Goal: Transaction & Acquisition: Purchase product/service

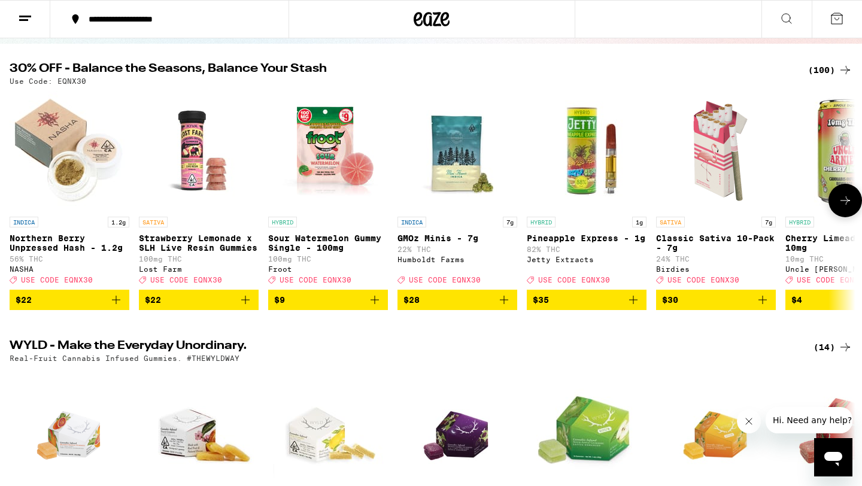
scroll to position [114, 0]
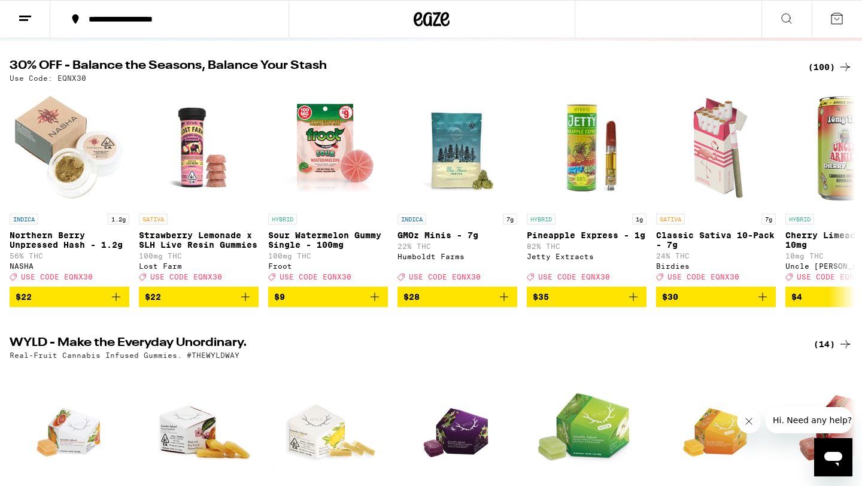
click at [820, 68] on div "(100)" at bounding box center [830, 67] width 44 height 14
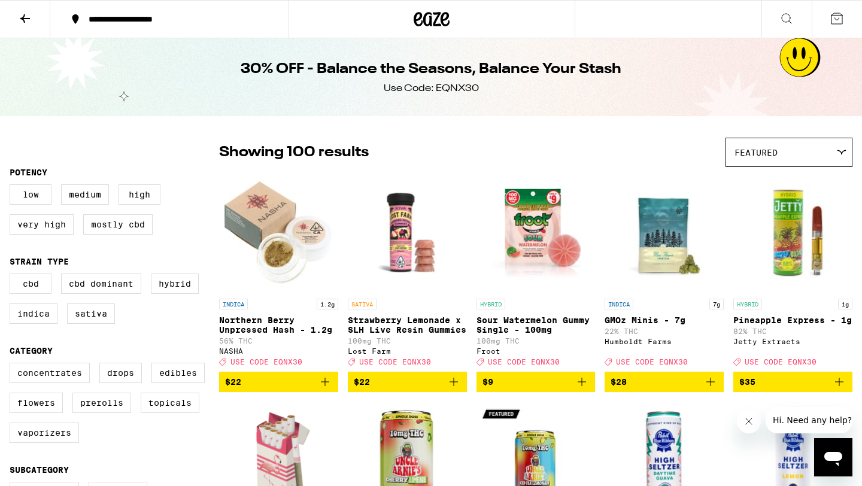
click at [803, 162] on div "Featured" at bounding box center [789, 152] width 126 height 28
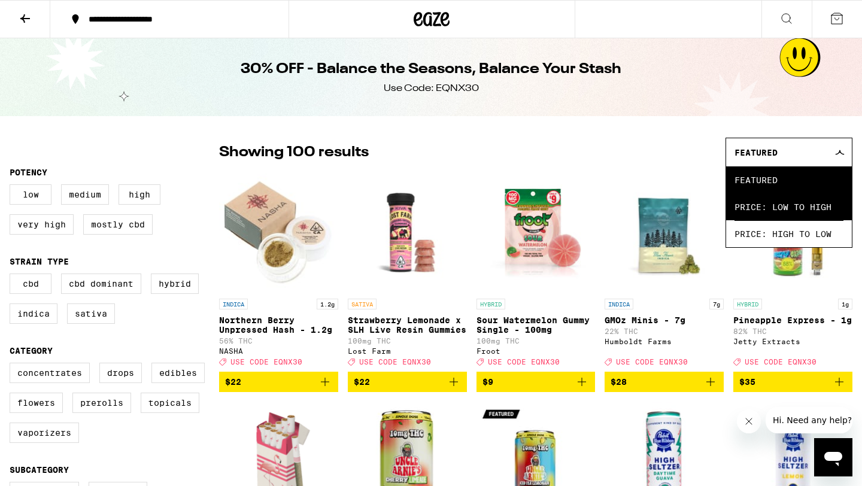
click at [807, 205] on span "Price: Low to High" at bounding box center [788, 206] width 109 height 27
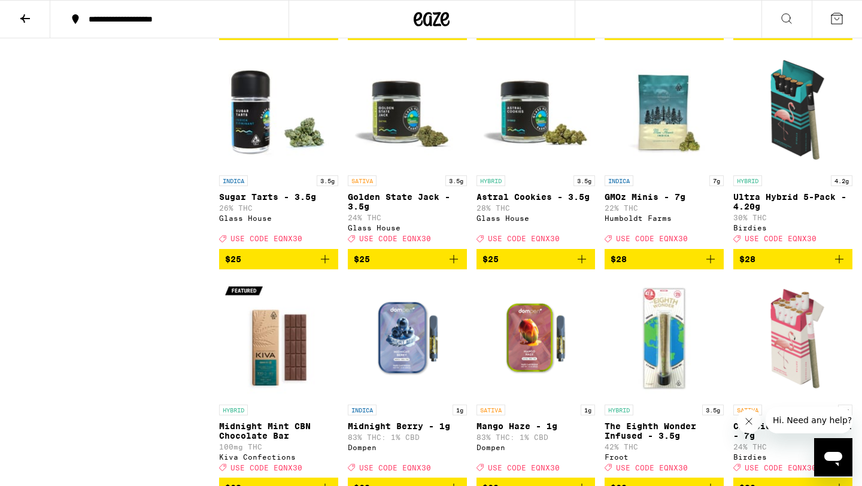
scroll to position [2186, 0]
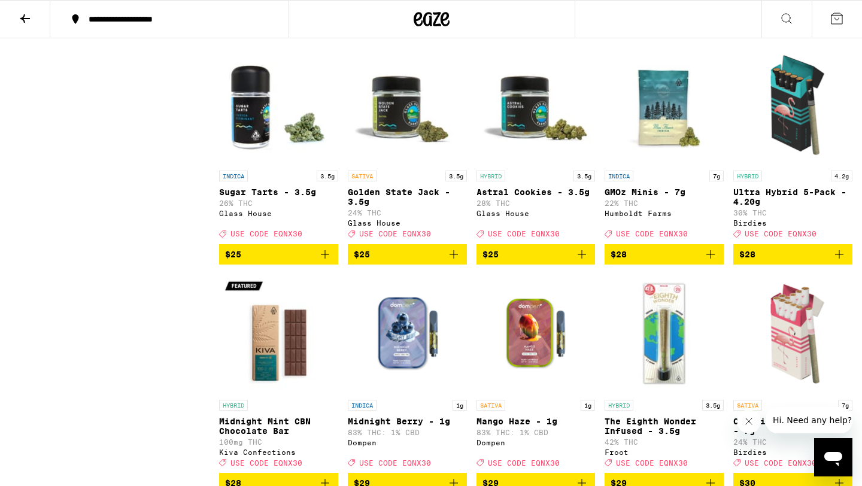
click at [574, 261] on icon "Add to bag" at bounding box center [581, 254] width 14 height 14
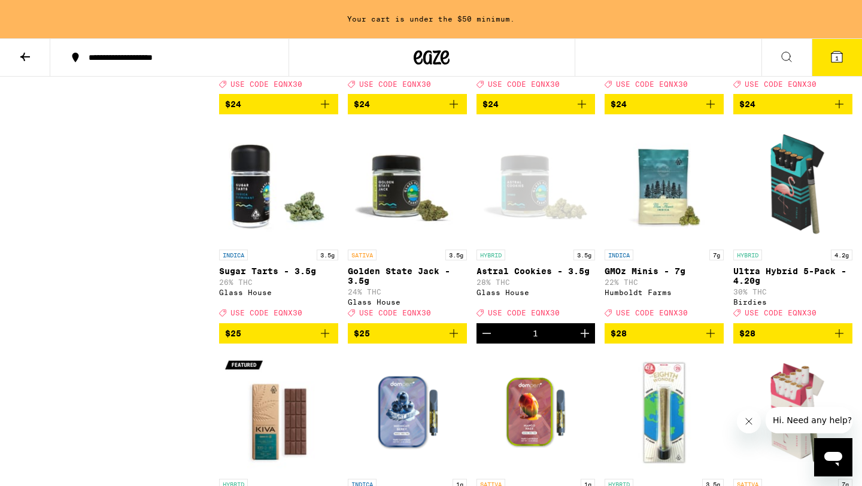
scroll to position [2150, 0]
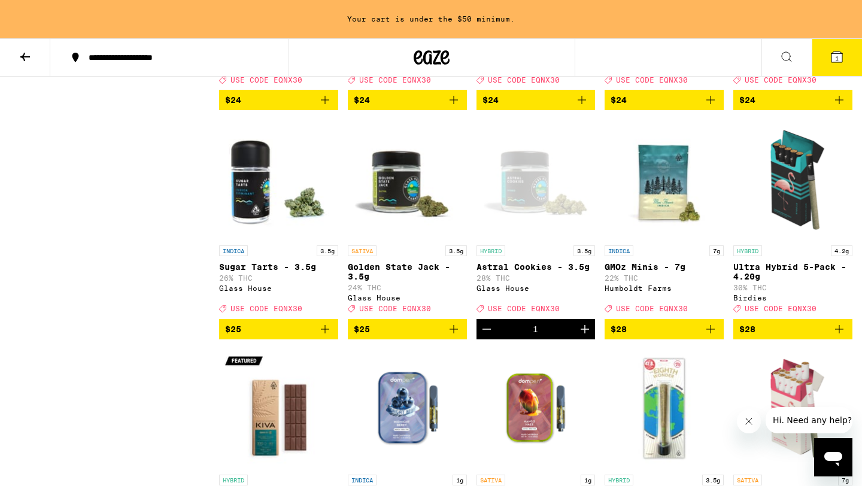
click at [680, 239] on img "Open page for GMOz Minis - 7g from Humboldt Farms" at bounding box center [663, 180] width 119 height 120
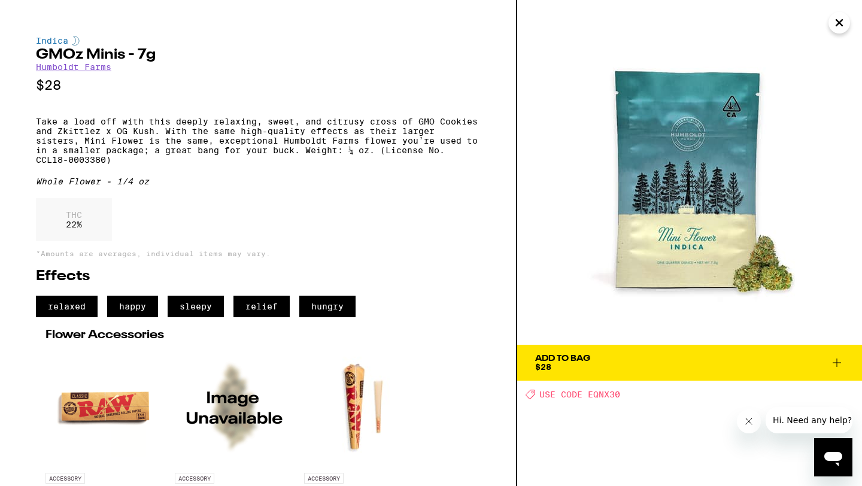
click at [844, 22] on icon "Close" at bounding box center [839, 23] width 14 height 18
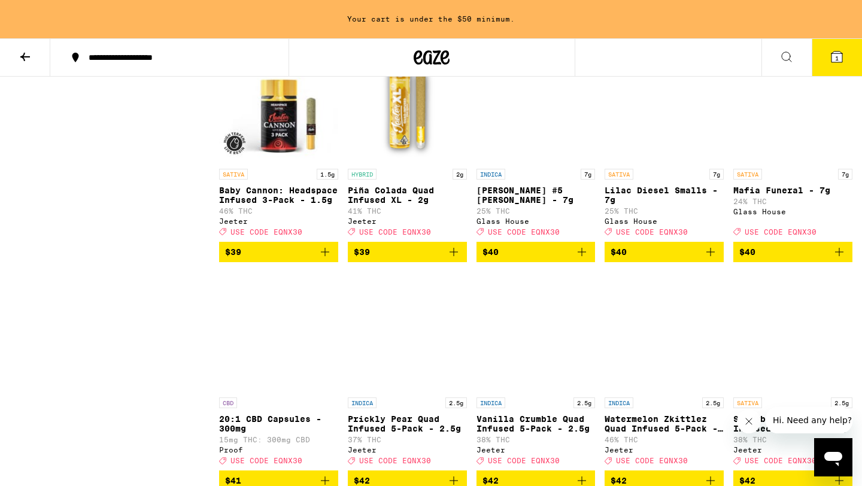
scroll to position [3343, 0]
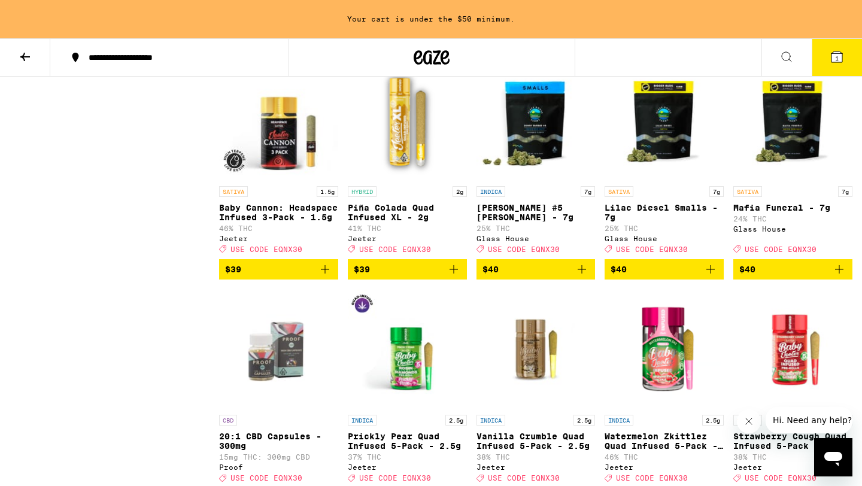
click at [537, 180] on img "Open page for Donny Burger #5 Smalls - 7g from Glass House" at bounding box center [535, 120] width 119 height 120
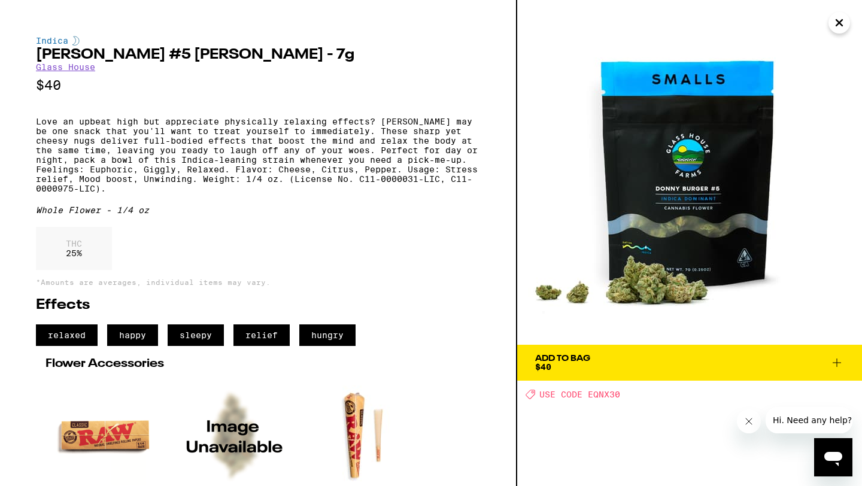
click at [628, 359] on span "Add To Bag $40" at bounding box center [689, 362] width 309 height 17
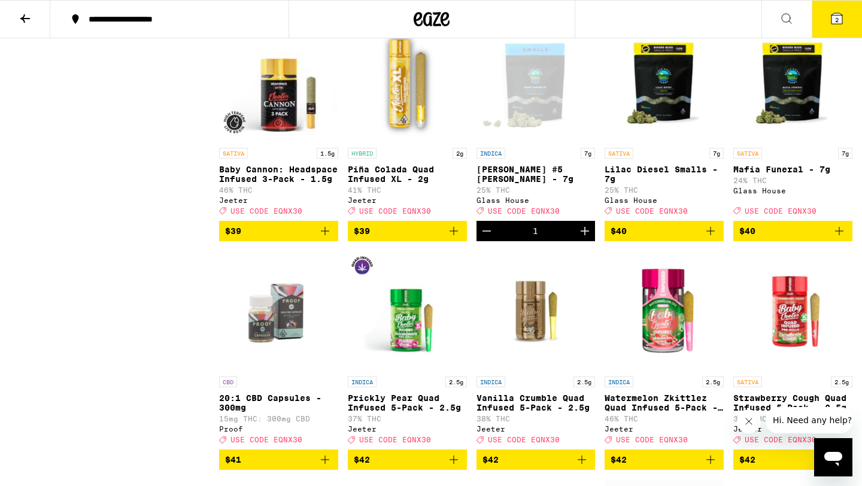
scroll to position [3504, 0]
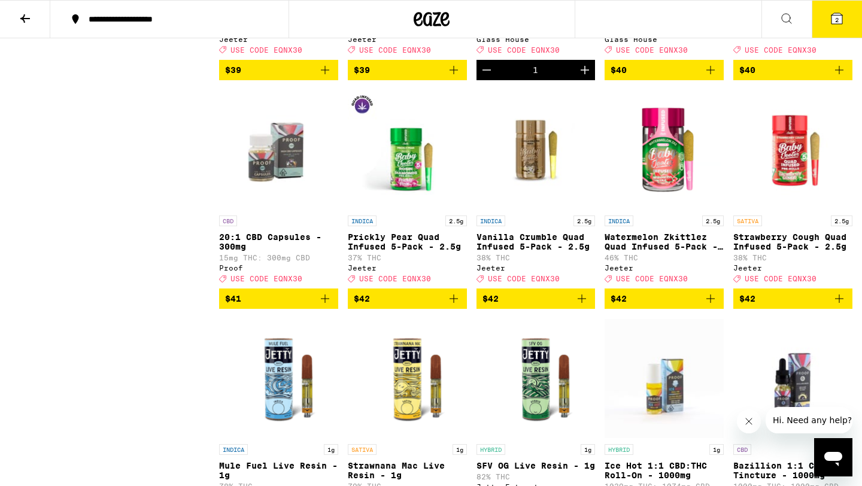
click at [26, 15] on icon at bounding box center [25, 18] width 14 height 14
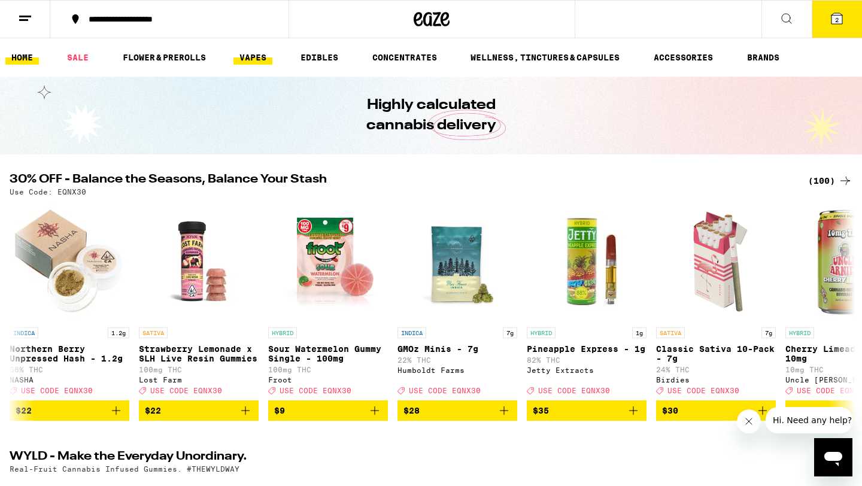
click at [266, 59] on link "VAPES" at bounding box center [252, 57] width 39 height 14
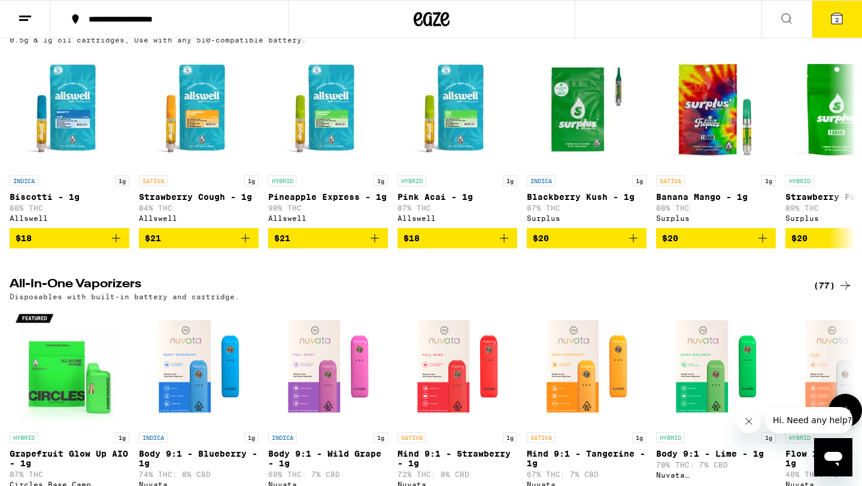
scroll to position [579, 0]
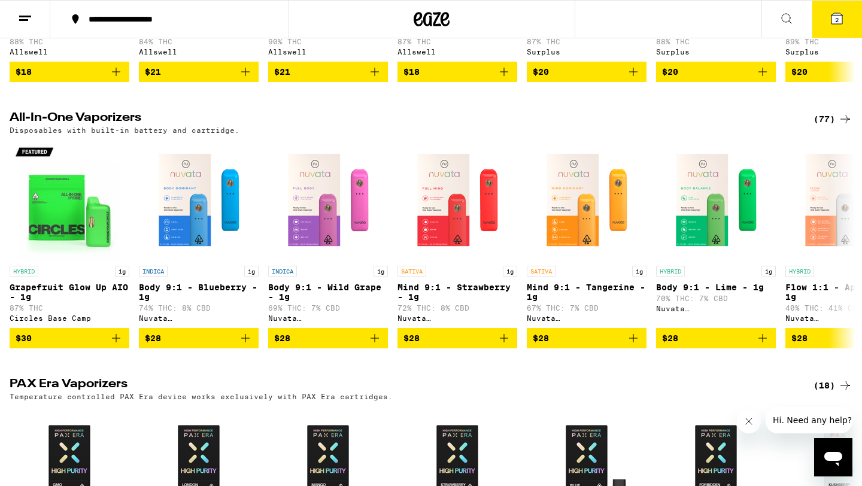
click at [827, 126] on div "(77)" at bounding box center [832, 119] width 39 height 14
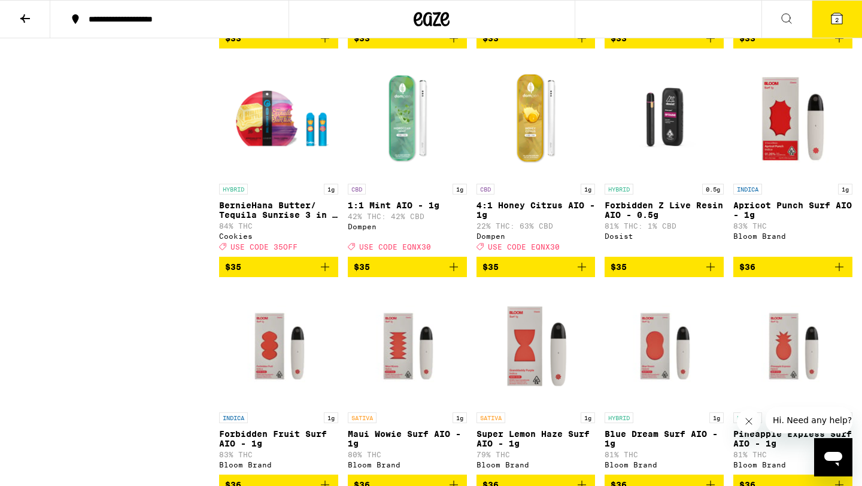
scroll to position [2282, 0]
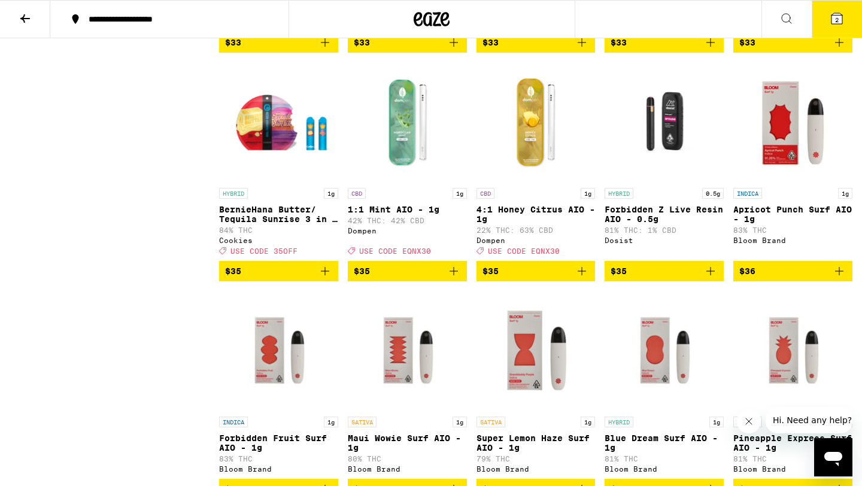
click at [307, 224] on p "BernieHana Butter/ Tequila Sunrise 3 in 1 AIO - 1g" at bounding box center [278, 214] width 119 height 19
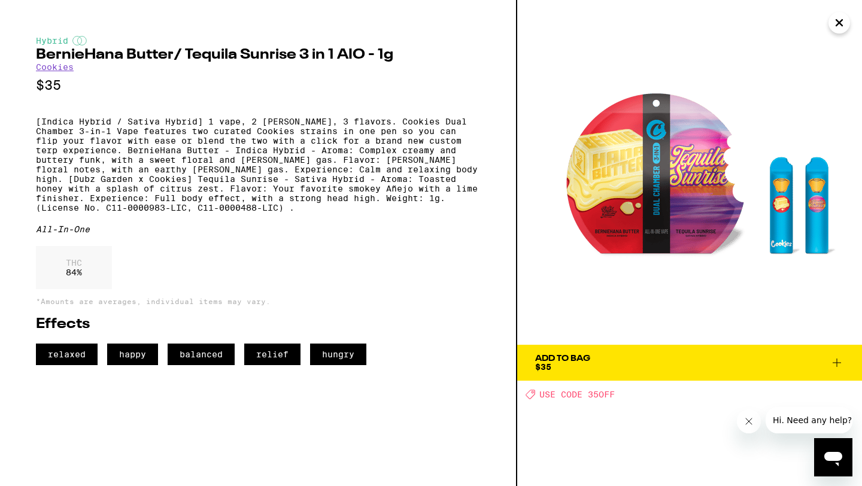
click at [831, 366] on icon at bounding box center [836, 362] width 14 height 14
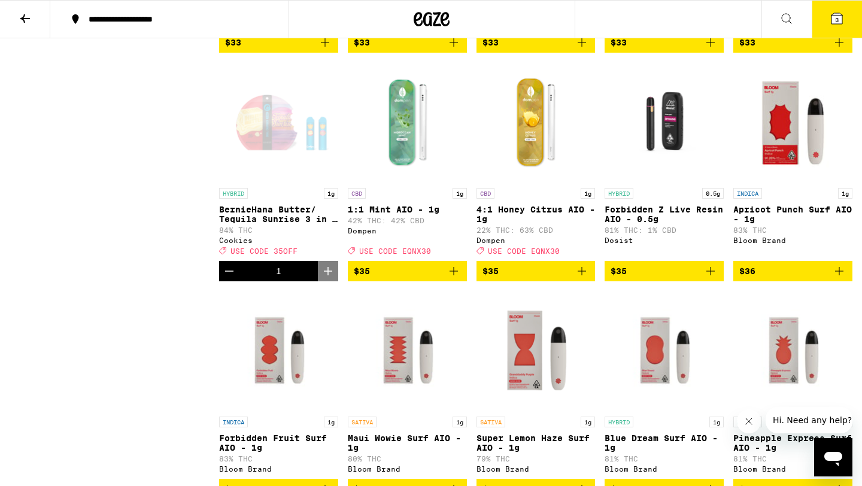
click at [458, 278] on icon "Add to bag" at bounding box center [453, 271] width 14 height 14
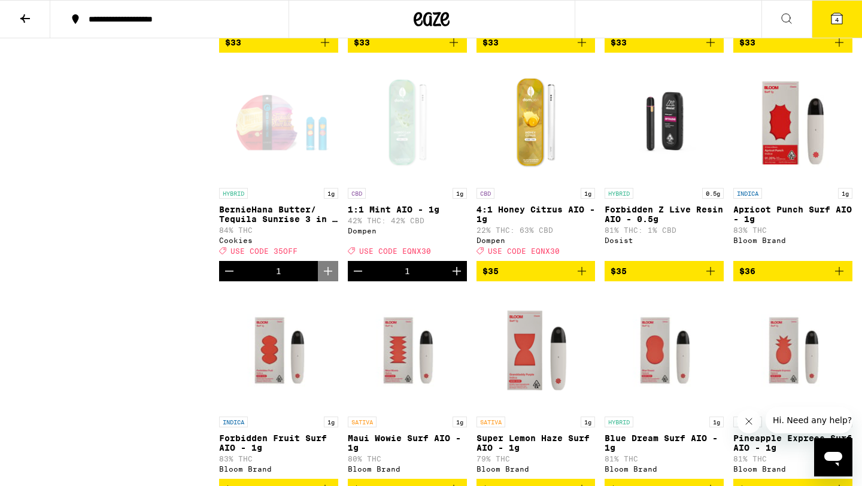
click at [406, 182] on div "Open page for 1:1 Mint AIO - 1g from Dompen" at bounding box center [407, 122] width 119 height 120
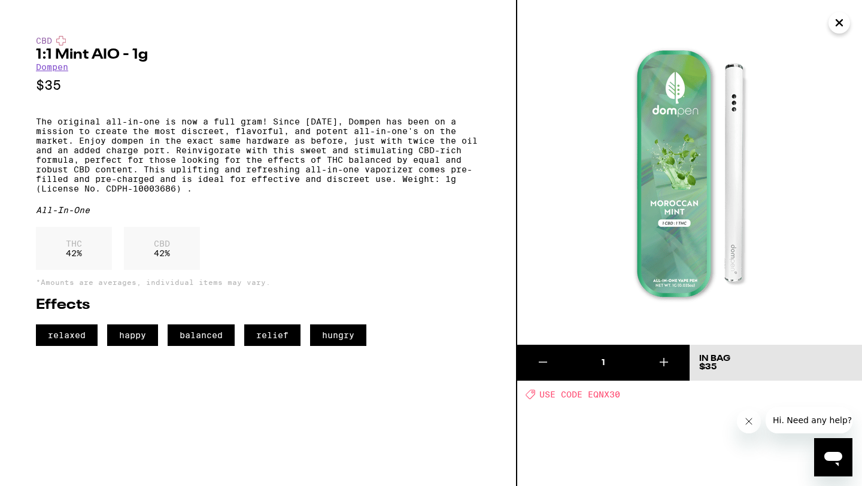
click at [838, 21] on icon "Close" at bounding box center [839, 23] width 6 height 6
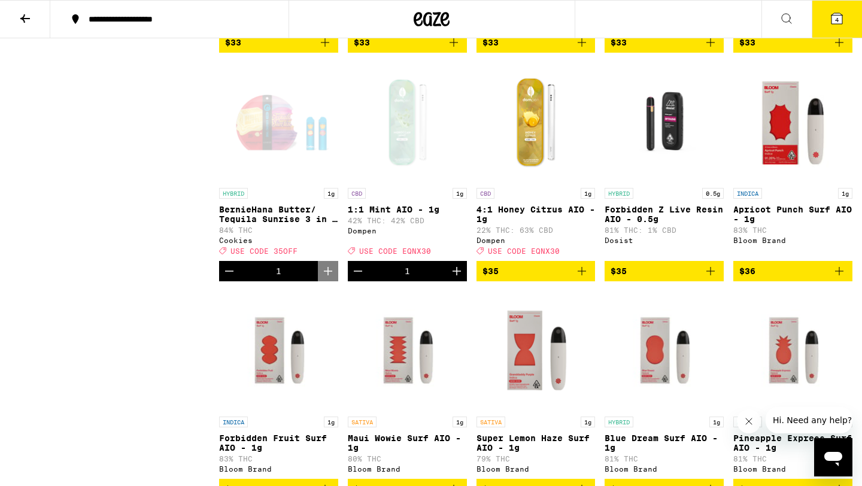
click at [838, 21] on icon at bounding box center [836, 18] width 11 height 11
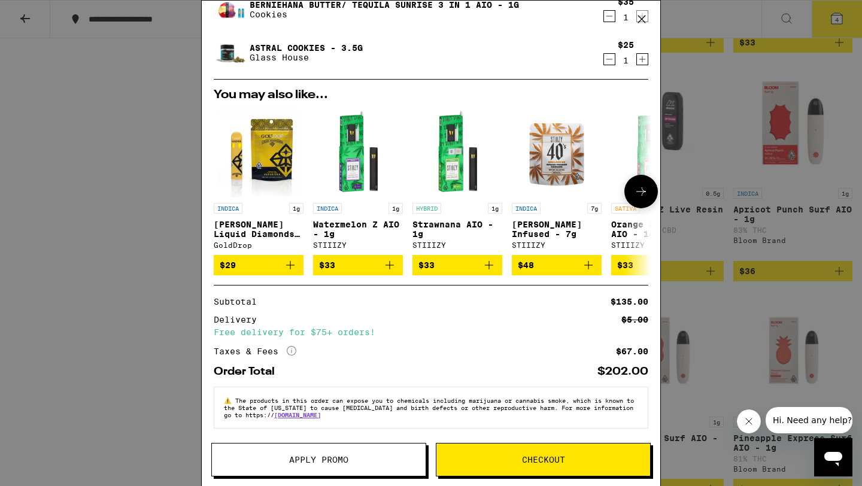
scroll to position [142, 0]
click at [370, 454] on button "Apply Promo" at bounding box center [318, 460] width 215 height 34
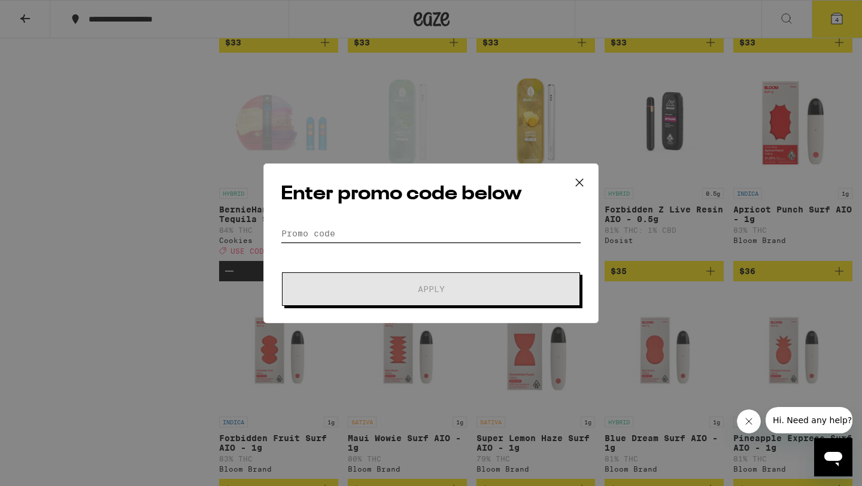
click at [433, 233] on input "Promo Code" at bounding box center [431, 233] width 300 height 18
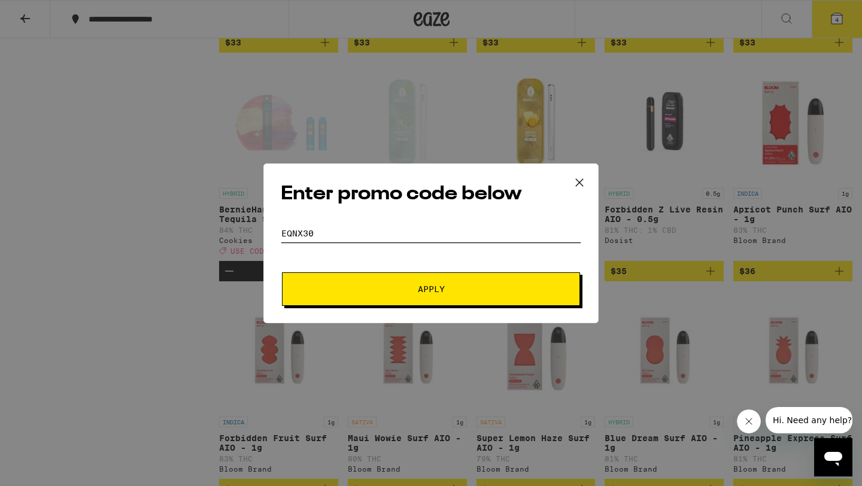
type input "eqnx30"
click at [454, 290] on span "Apply" at bounding box center [430, 289] width 215 height 8
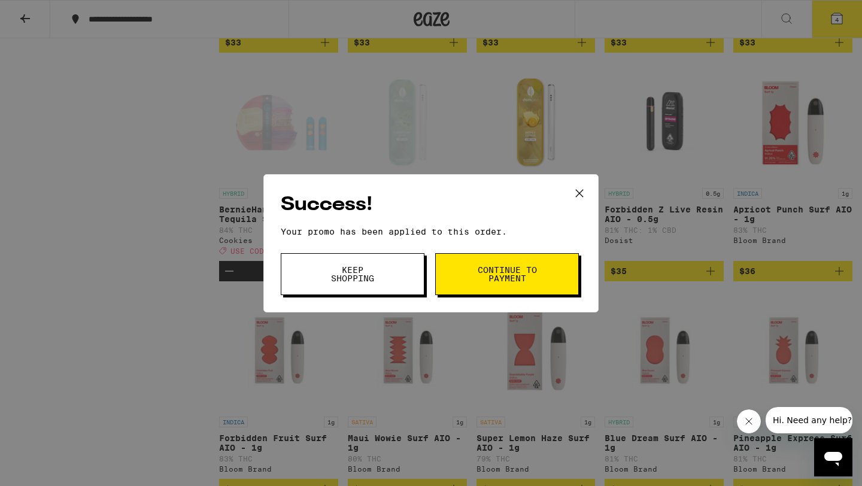
click at [580, 191] on icon at bounding box center [579, 193] width 18 height 18
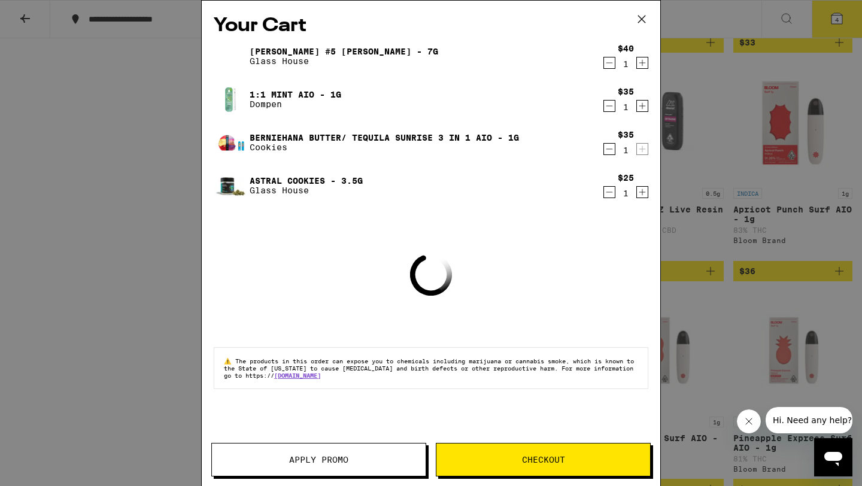
click at [641, 18] on icon at bounding box center [641, 19] width 7 height 7
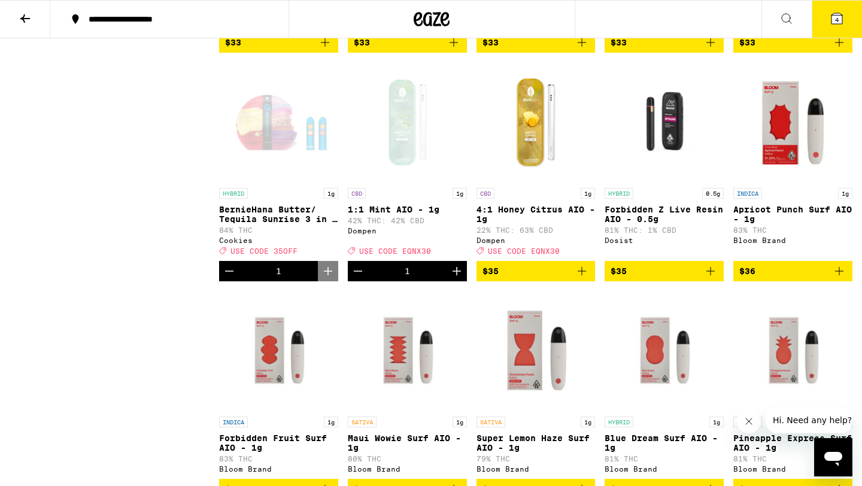
click at [835, 21] on span "4" at bounding box center [837, 19] width 4 height 7
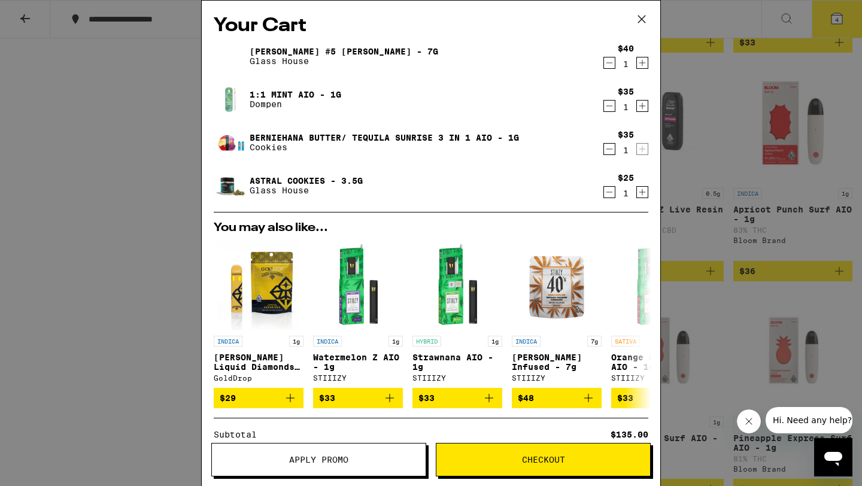
click at [610, 109] on icon "Decrement" at bounding box center [609, 106] width 11 height 14
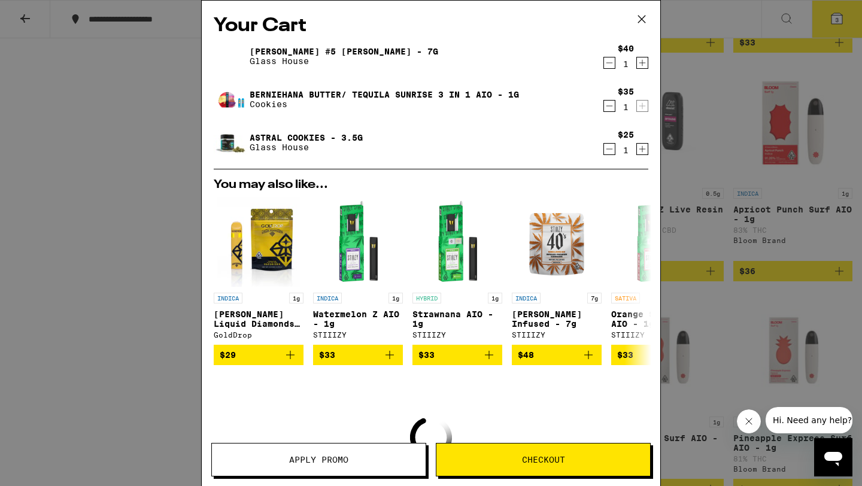
click at [644, 21] on icon at bounding box center [641, 19] width 18 height 18
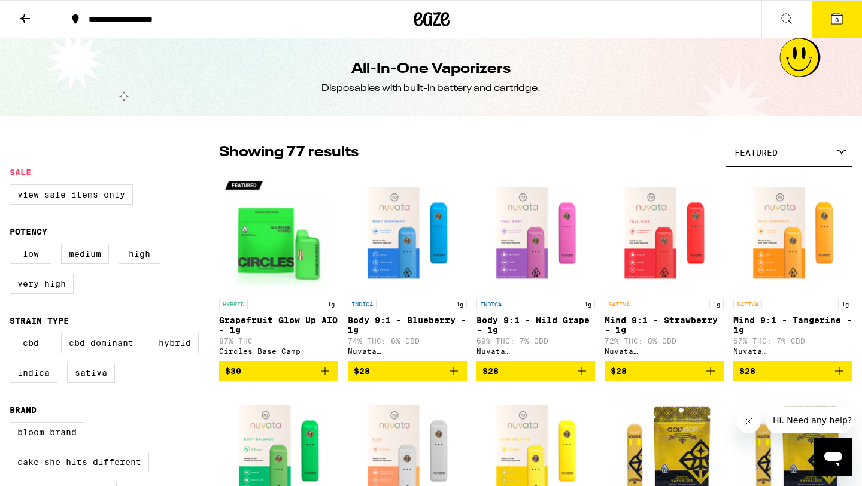
click at [771, 26] on button at bounding box center [786, 20] width 50 height 38
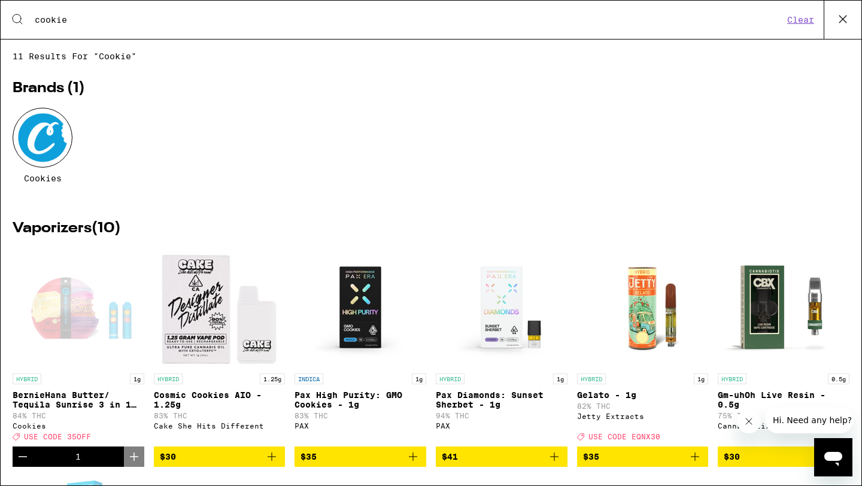
type input "cookie"
click at [844, 19] on icon at bounding box center [842, 19] width 18 height 18
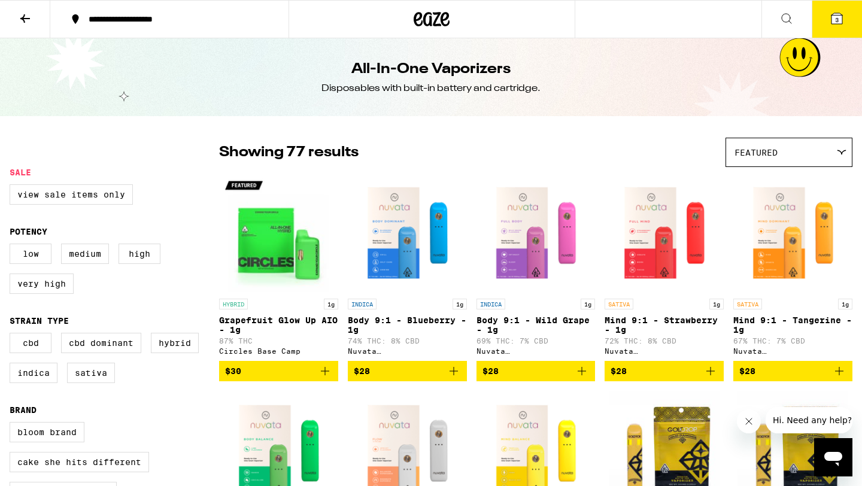
click at [841, 21] on icon at bounding box center [836, 18] width 11 height 11
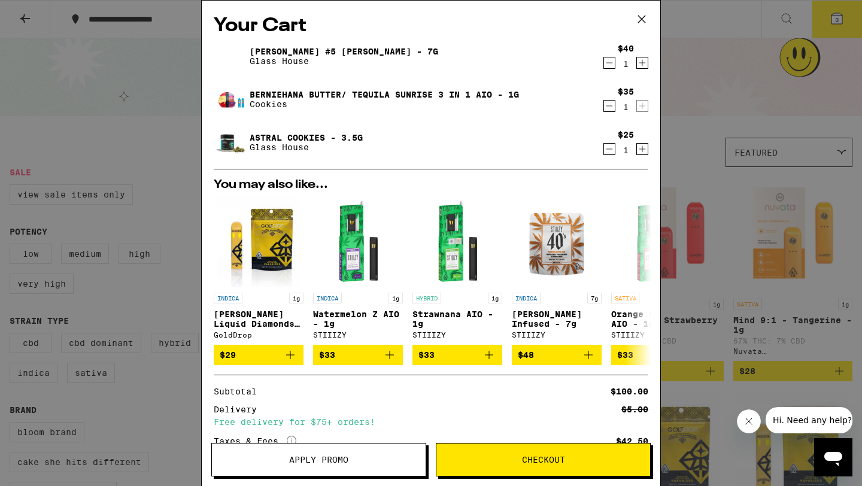
click at [336, 136] on link "Astral Cookies - 3.5g" at bounding box center [306, 138] width 113 height 10
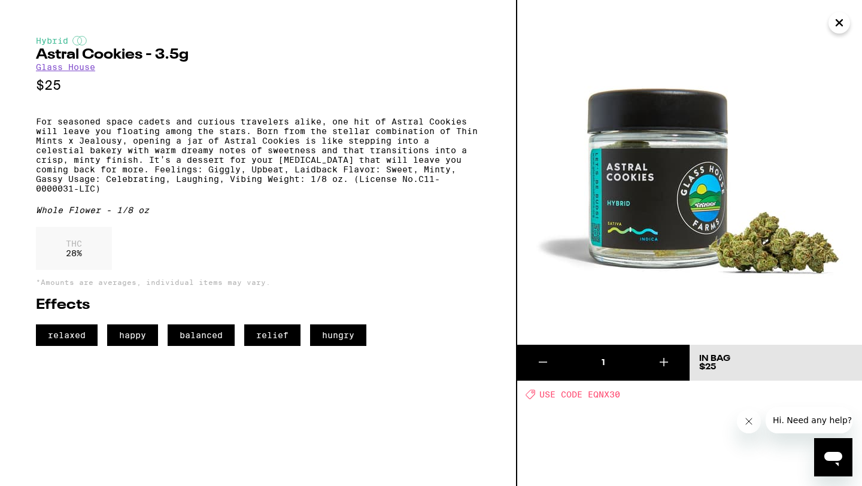
click at [845, 23] on icon "Close" at bounding box center [839, 23] width 14 height 18
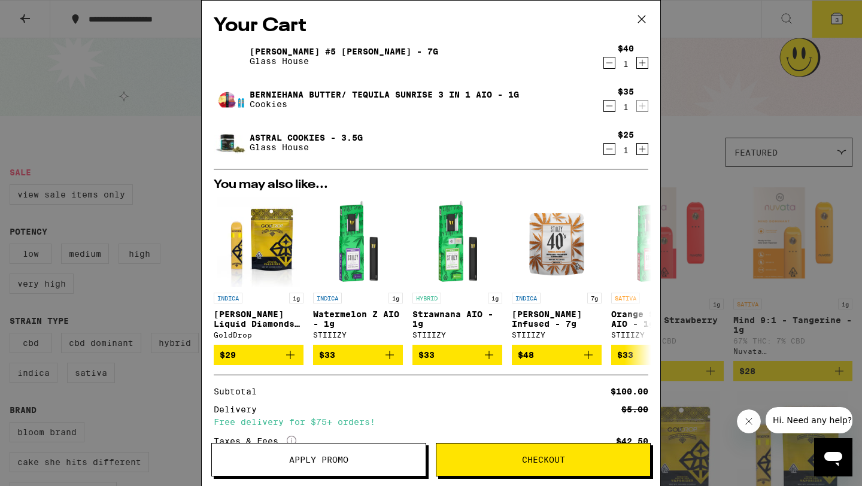
click at [361, 49] on link "[PERSON_NAME] #5 [PERSON_NAME] - 7g" at bounding box center [344, 52] width 188 height 10
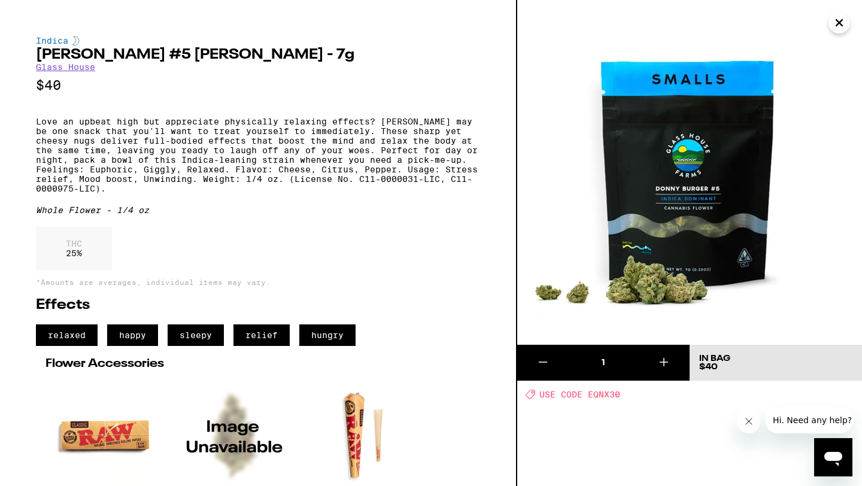
scroll to position [1, 0]
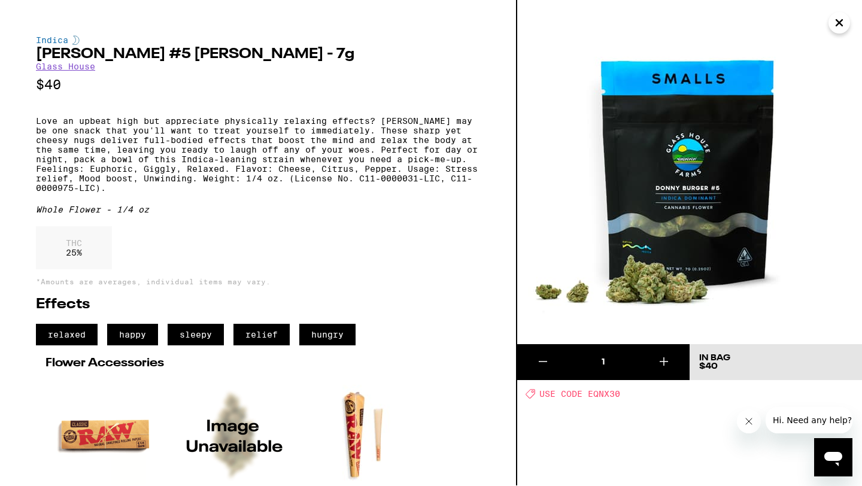
click at [836, 25] on icon "Close" at bounding box center [839, 23] width 6 height 6
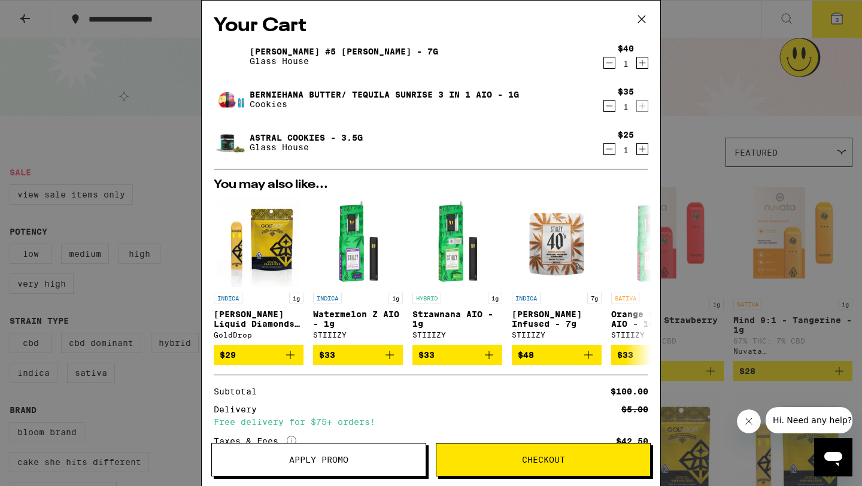
click at [641, 20] on icon at bounding box center [641, 19] width 18 height 18
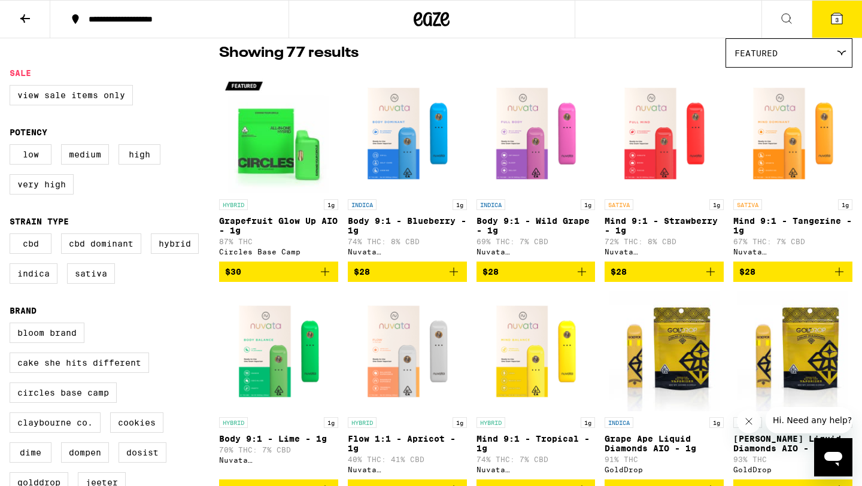
scroll to position [101, 0]
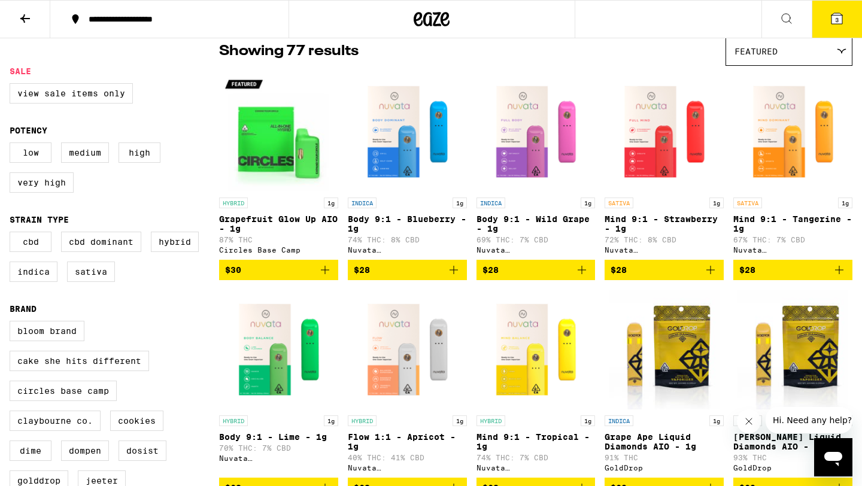
click at [768, 62] on div "Featured" at bounding box center [789, 51] width 126 height 28
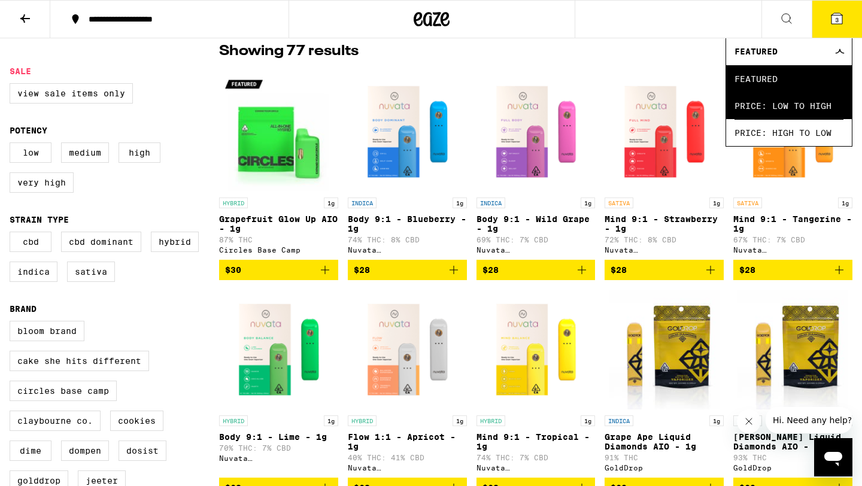
click at [754, 101] on span "Price: Low to High" at bounding box center [788, 105] width 109 height 27
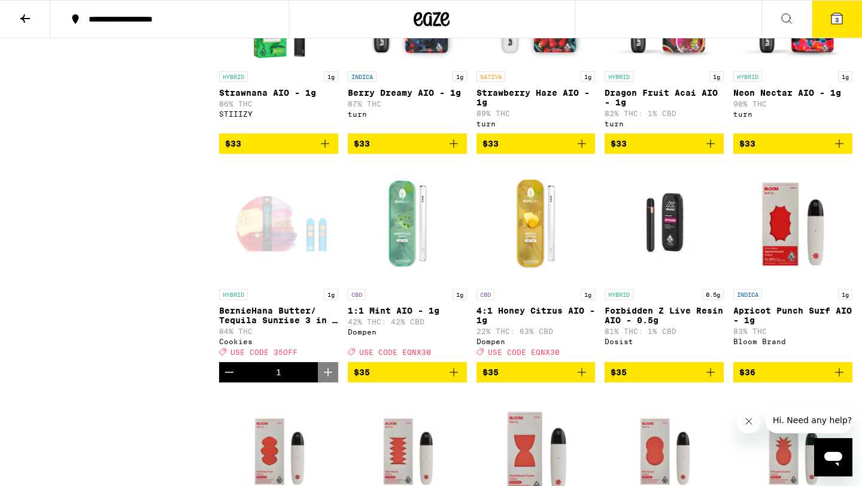
scroll to position [2212, 0]
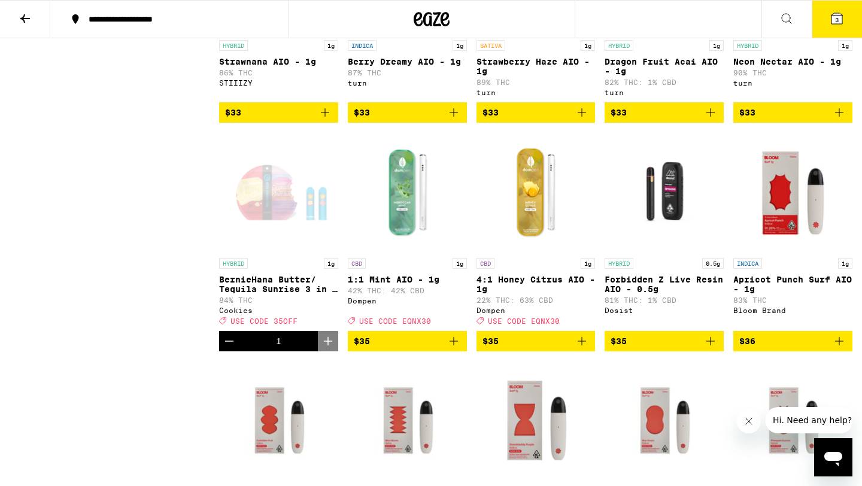
click at [845, 15] on button "3" at bounding box center [836, 19] width 50 height 37
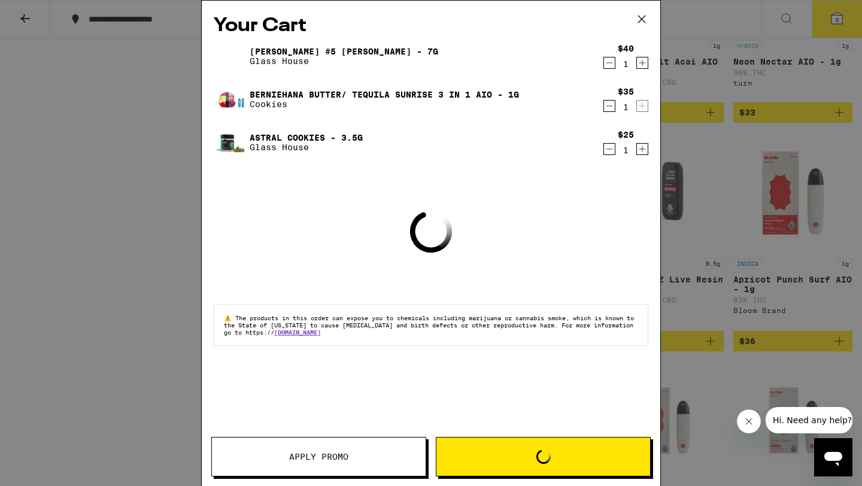
click at [363, 454] on button "Apply Promo" at bounding box center [318, 456] width 215 height 39
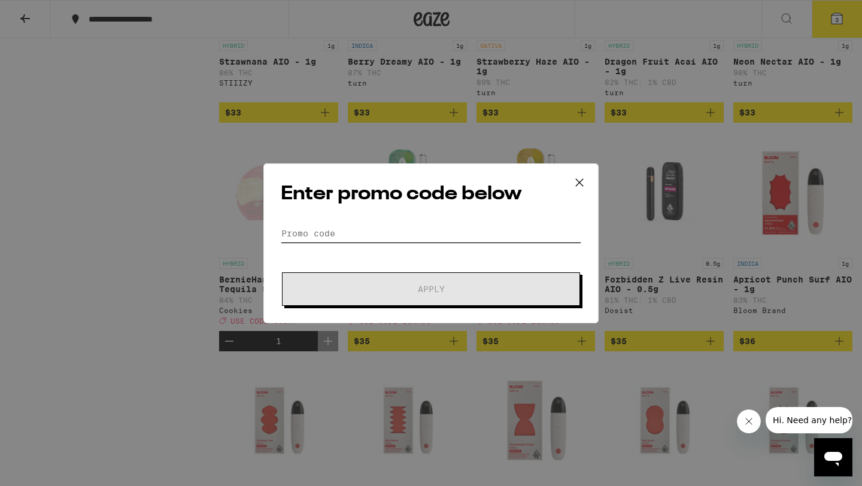
click at [395, 239] on input "Promo Code" at bounding box center [431, 233] width 300 height 18
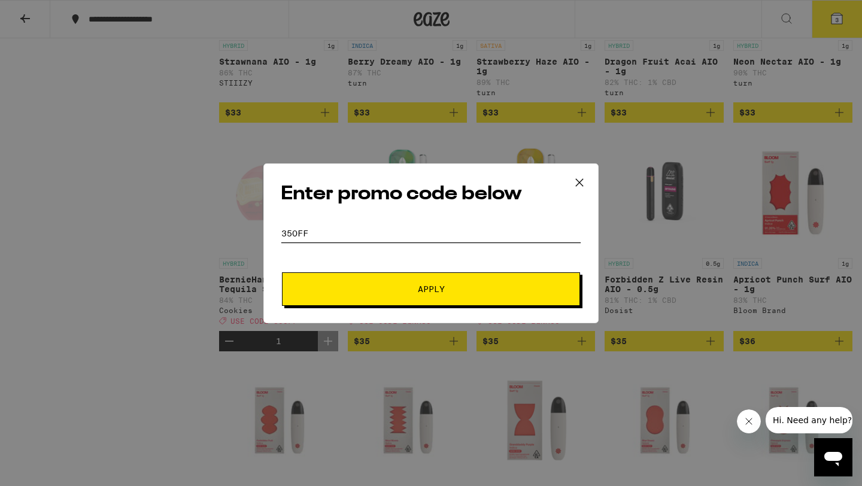
type input "35off"
click at [282, 272] on button "Apply" at bounding box center [431, 289] width 298 height 34
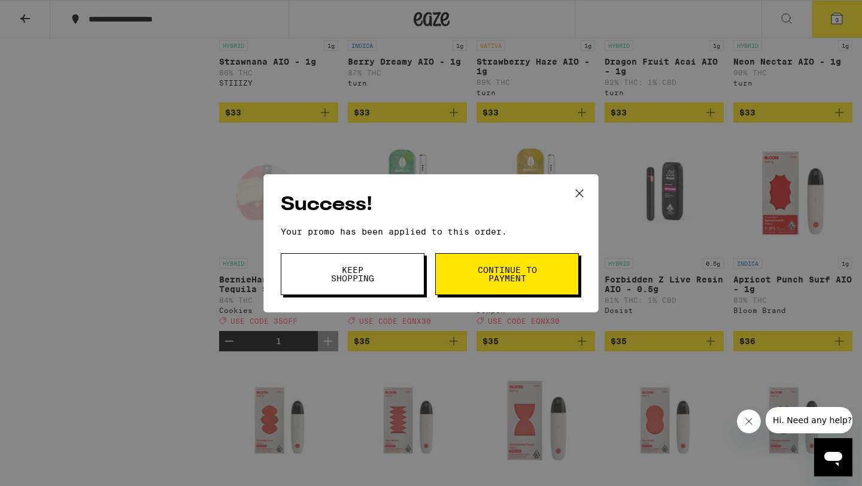
click at [578, 200] on icon at bounding box center [579, 193] width 18 height 18
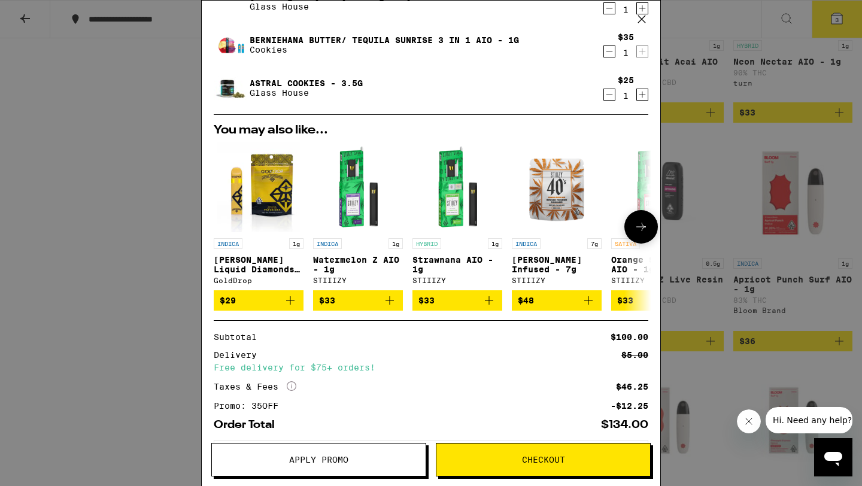
scroll to position [117, 0]
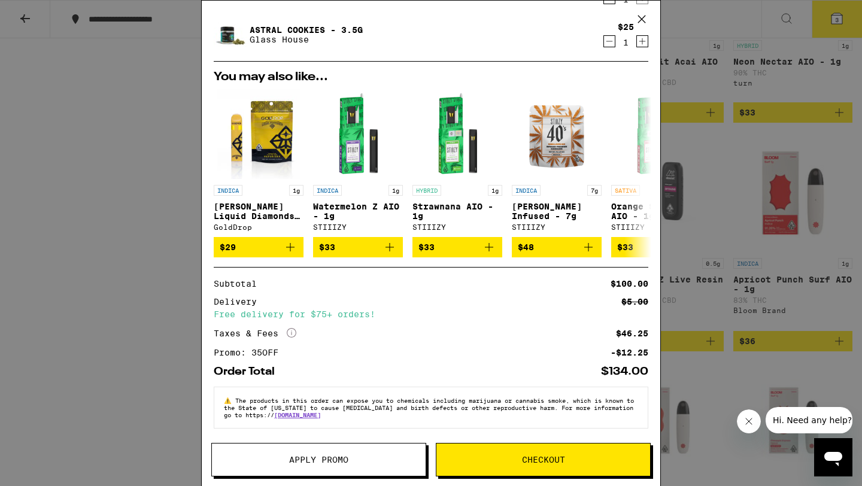
click at [332, 463] on span "Apply Promo" at bounding box center [318, 459] width 59 height 8
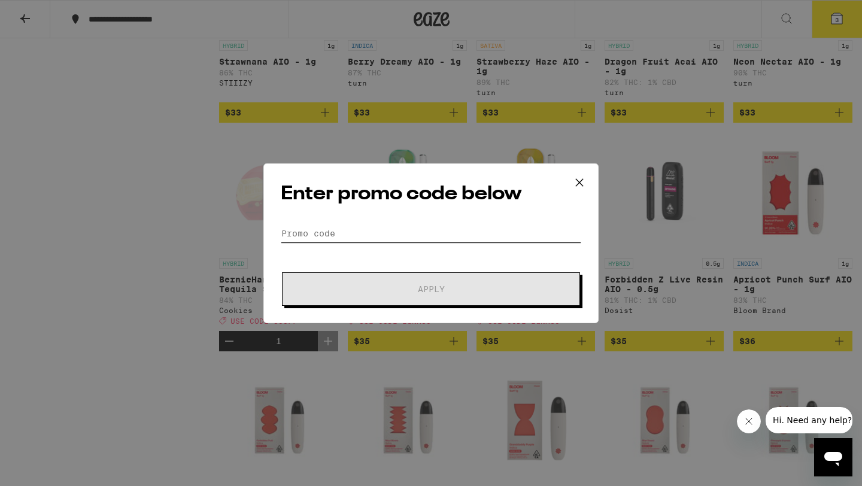
click at [407, 238] on input "Promo Code" at bounding box center [431, 233] width 300 height 18
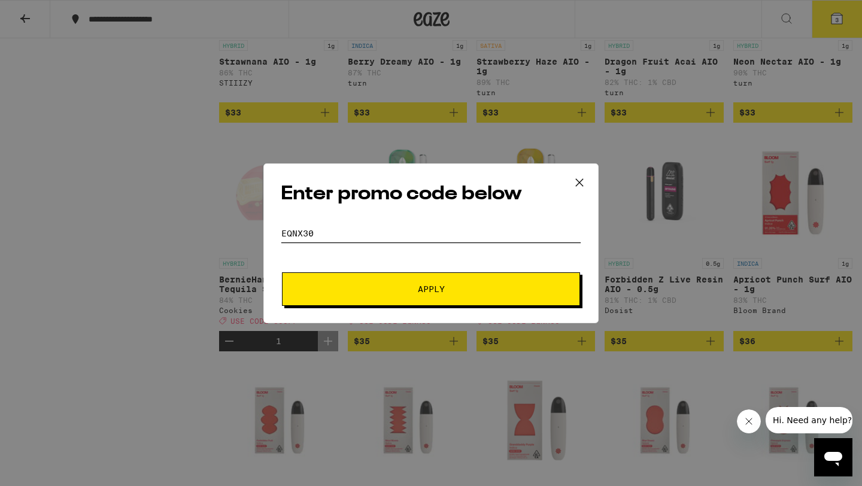
type input "eqnx30"
click at [483, 297] on button "Apply" at bounding box center [431, 289] width 298 height 34
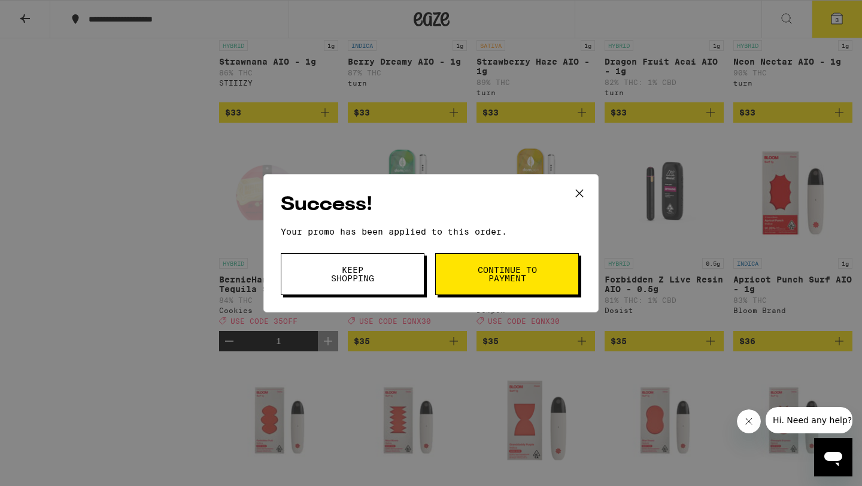
click at [389, 275] on button "Keep Shopping" at bounding box center [353, 274] width 144 height 42
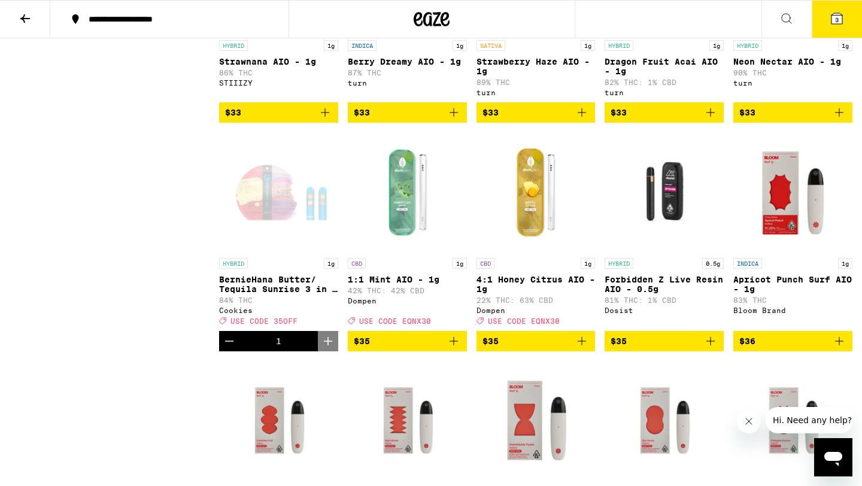
click at [831, 19] on icon at bounding box center [836, 18] width 11 height 11
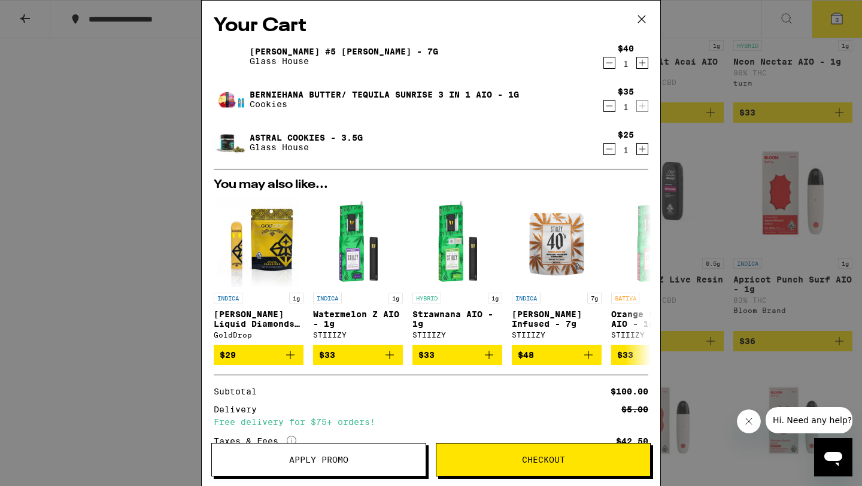
click at [613, 104] on icon "Decrement" at bounding box center [609, 106] width 11 height 14
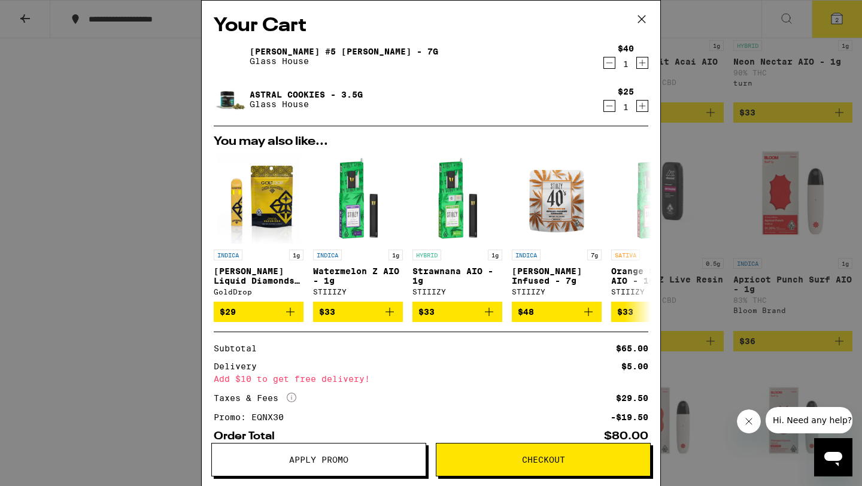
click at [141, 192] on div "Your Cart [PERSON_NAME] #5 [PERSON_NAME] - 7g Glass House $40 1 Astral Cookies …" at bounding box center [431, 243] width 862 height 486
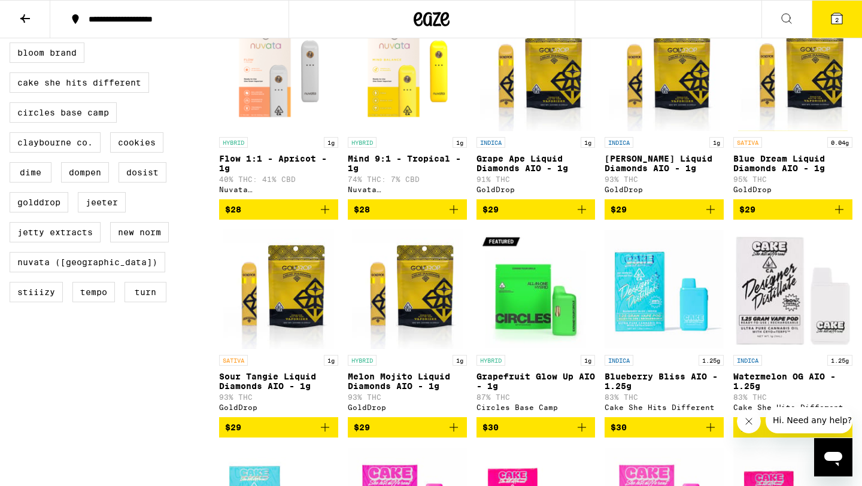
scroll to position [380, 0]
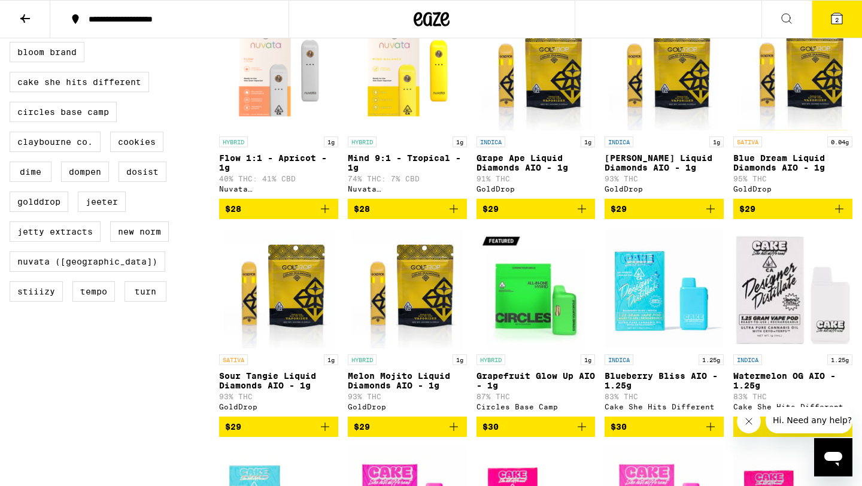
click at [403, 334] on img "Open page for Melon Mojito Liquid Diamonds AIO - 1g from GoldDrop" at bounding box center [407, 289] width 111 height 120
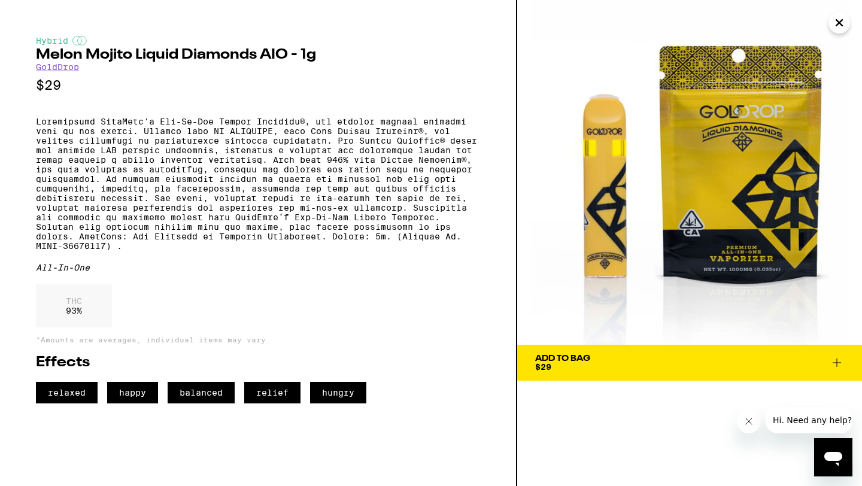
click at [845, 17] on icon "Close" at bounding box center [839, 23] width 14 height 18
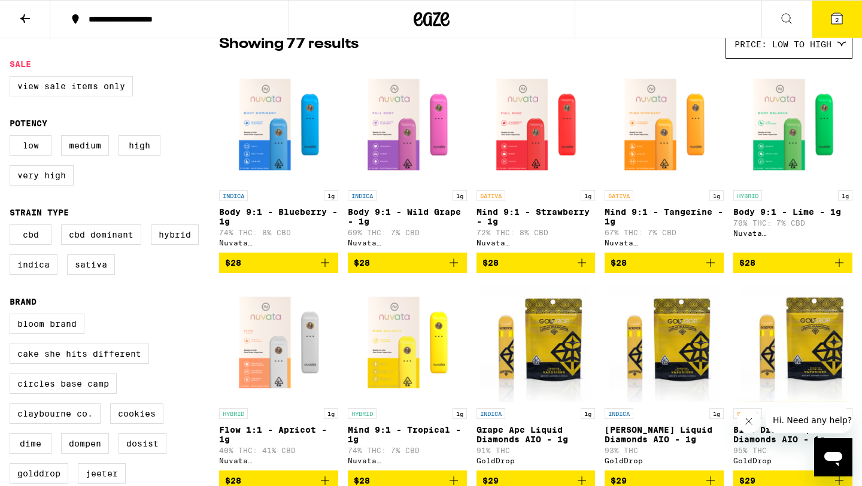
scroll to position [116, 0]
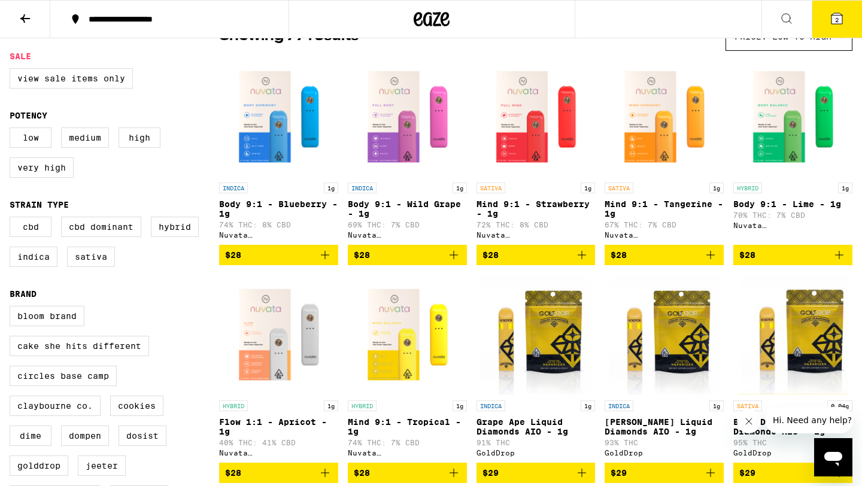
click at [829, 36] on button "2" at bounding box center [836, 19] width 50 height 37
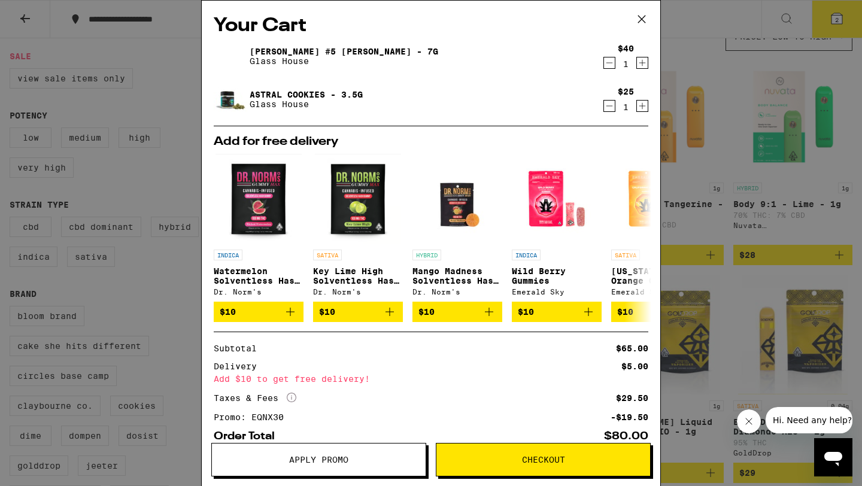
click at [648, 25] on icon at bounding box center [641, 19] width 18 height 18
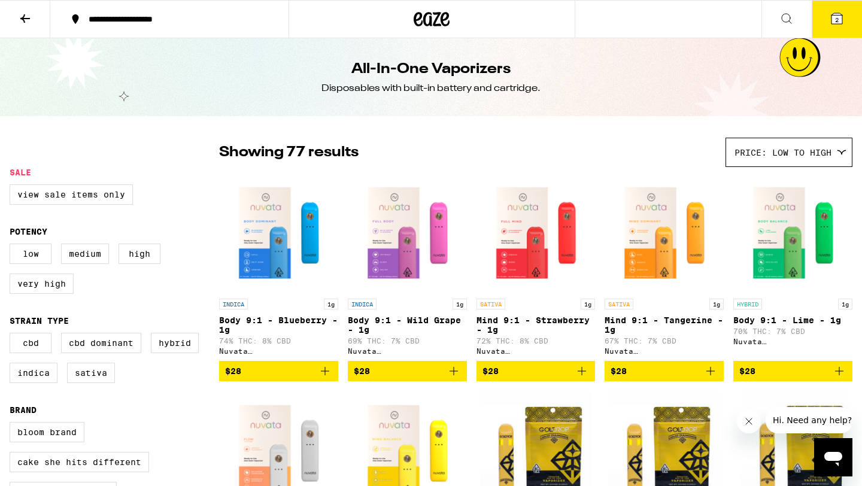
click at [27, 21] on icon at bounding box center [25, 18] width 14 height 14
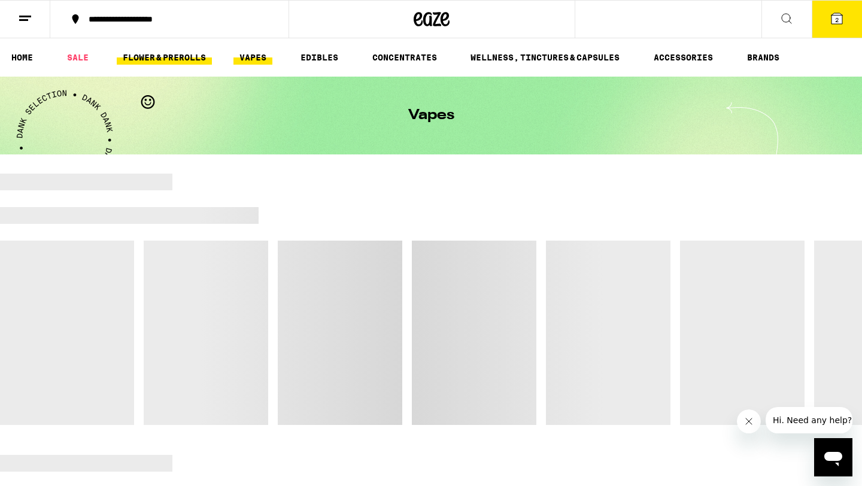
click at [189, 60] on link "FLOWER & PREROLLS" at bounding box center [164, 57] width 95 height 14
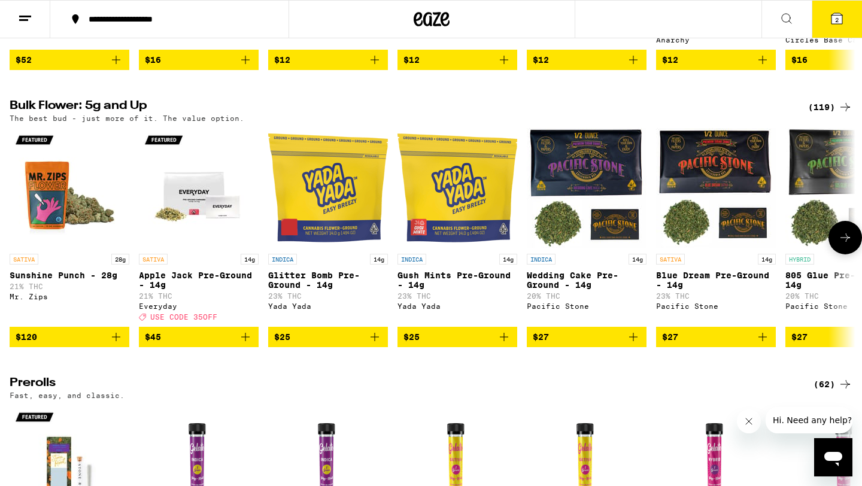
scroll to position [333, 0]
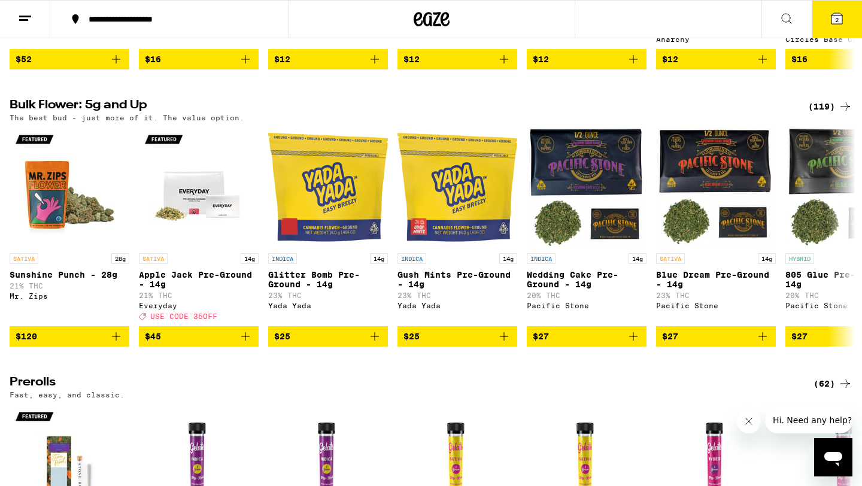
click at [827, 111] on div "(119)" at bounding box center [830, 106] width 44 height 14
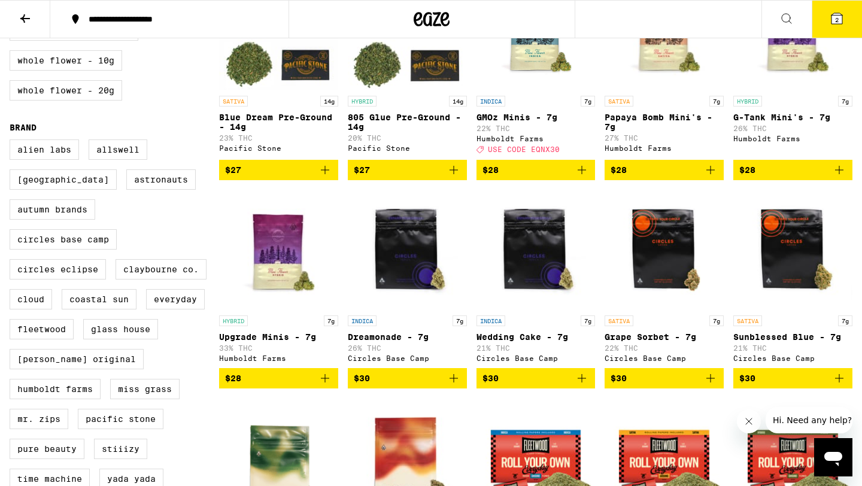
scroll to position [427, 0]
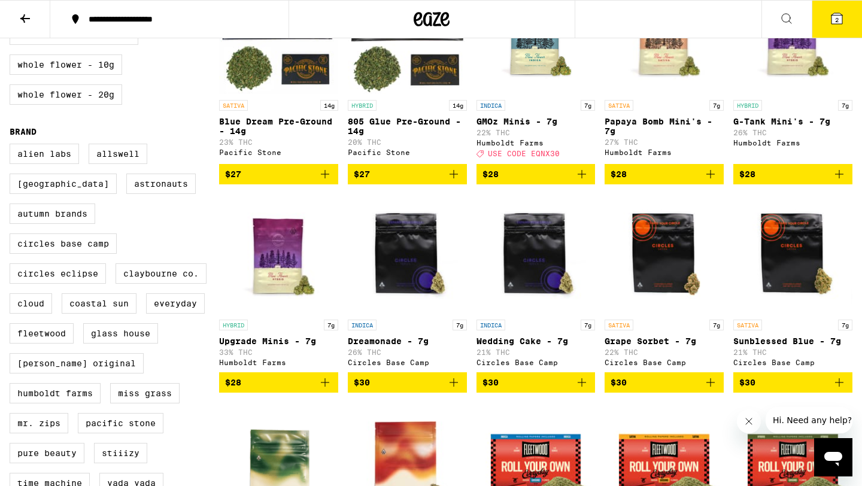
click at [837, 24] on icon at bounding box center [836, 18] width 14 height 14
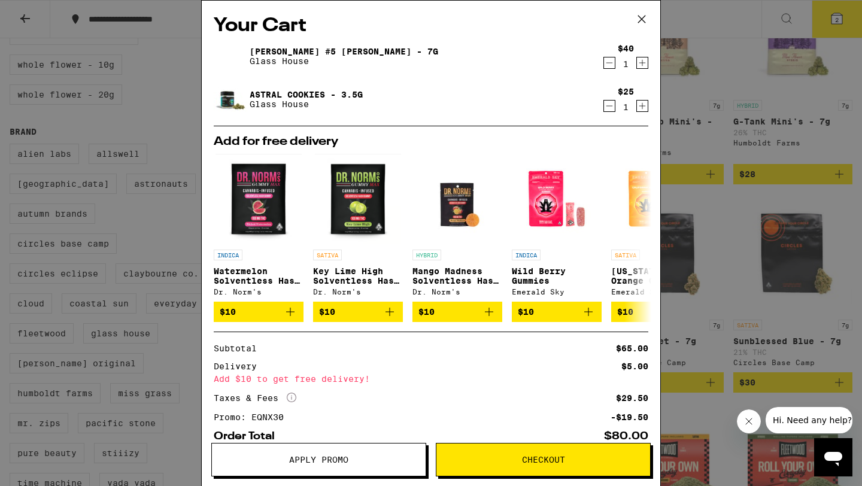
click at [640, 19] on icon at bounding box center [641, 19] width 18 height 18
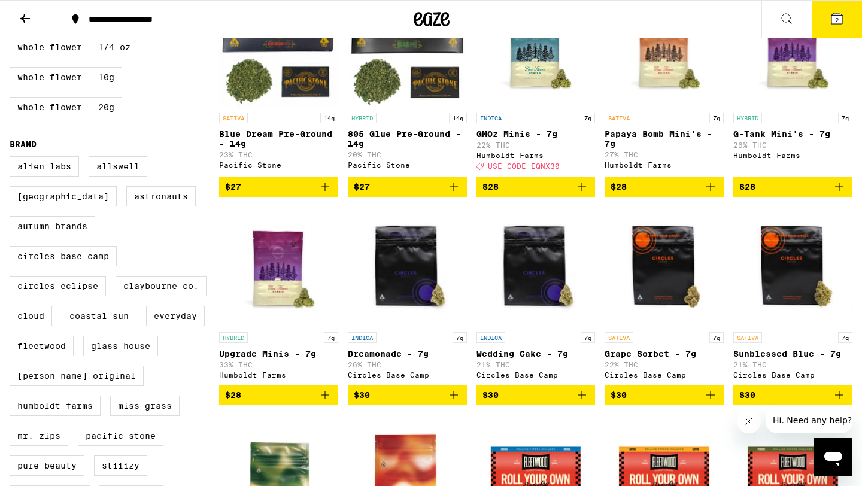
scroll to position [417, 0]
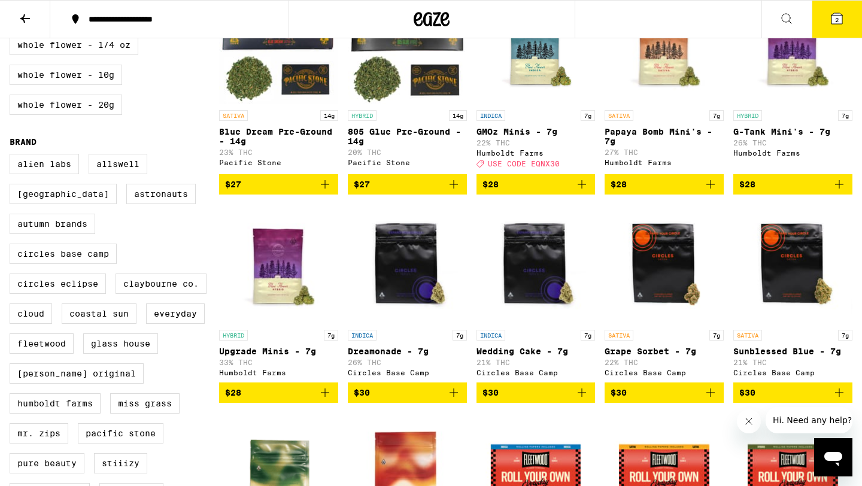
click at [275, 293] on img "Open page for Upgrade Minis - 7g from Humboldt Farms" at bounding box center [278, 264] width 119 height 120
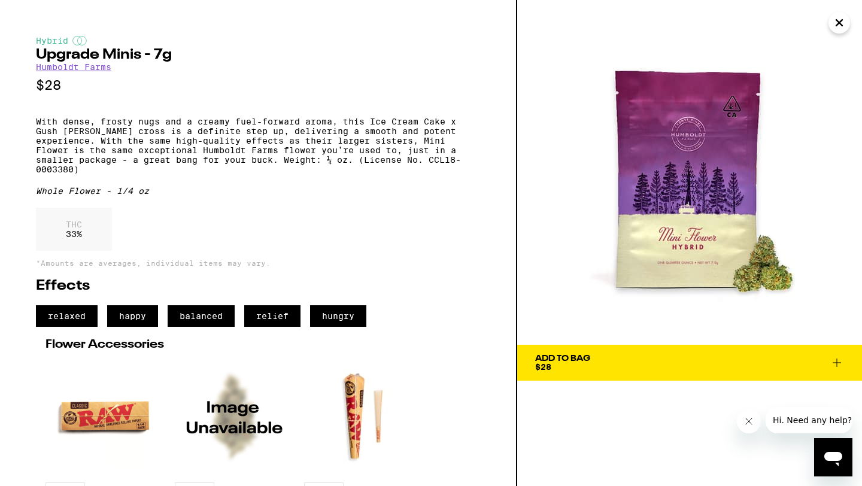
click at [840, 23] on icon "Close" at bounding box center [839, 23] width 6 height 6
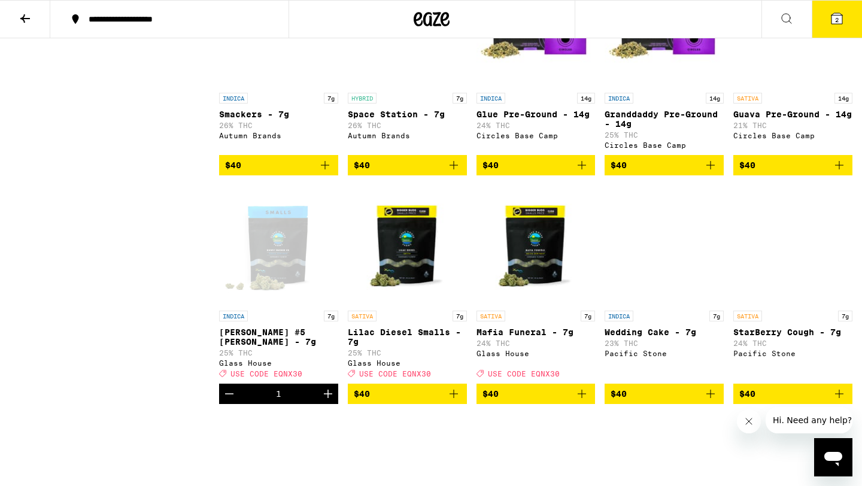
scroll to position [1081, 0]
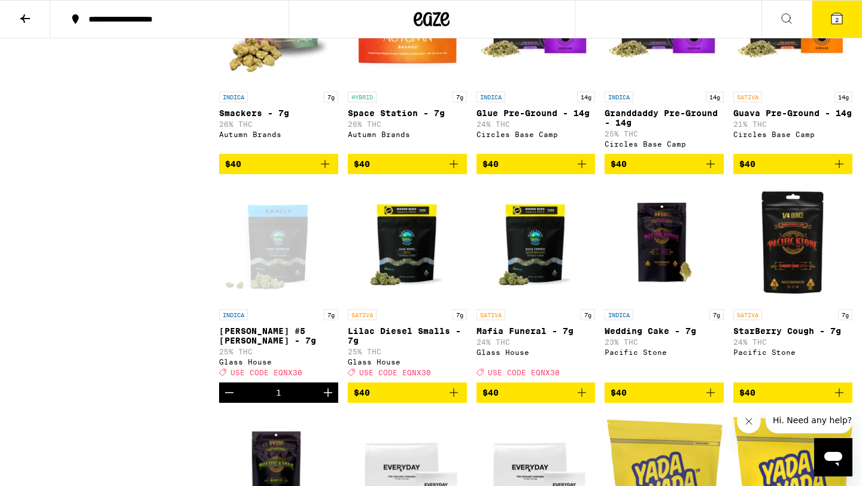
click at [543, 297] on img "Open page for Mafia Funeral - 7g from Glass House" at bounding box center [535, 244] width 119 height 120
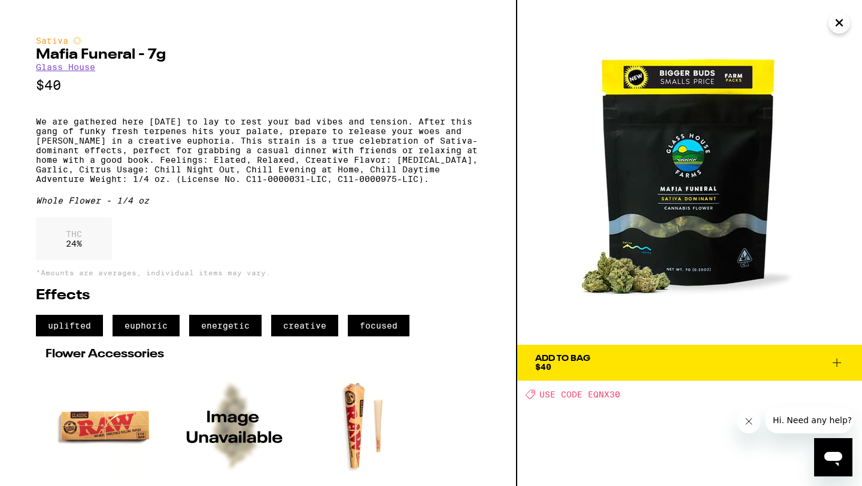
click at [843, 28] on icon "Close" at bounding box center [839, 23] width 14 height 18
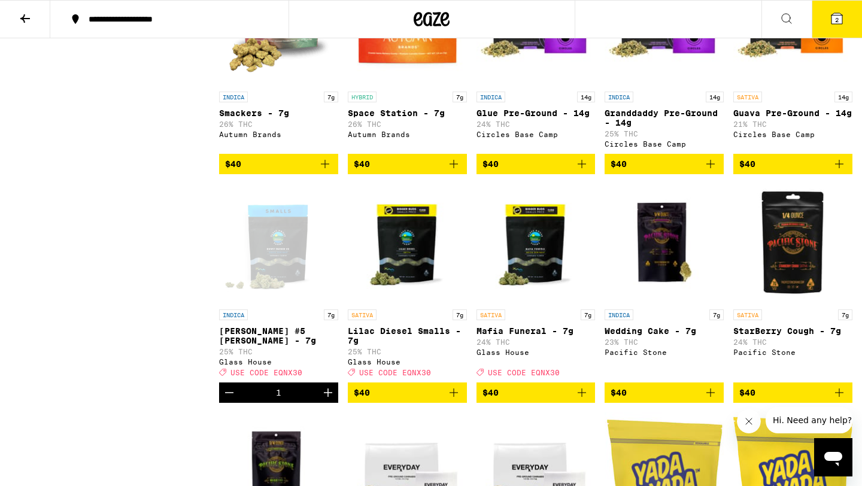
click at [409, 289] on img "Open page for Lilac Diesel Smalls - 7g from Glass House" at bounding box center [407, 244] width 119 height 120
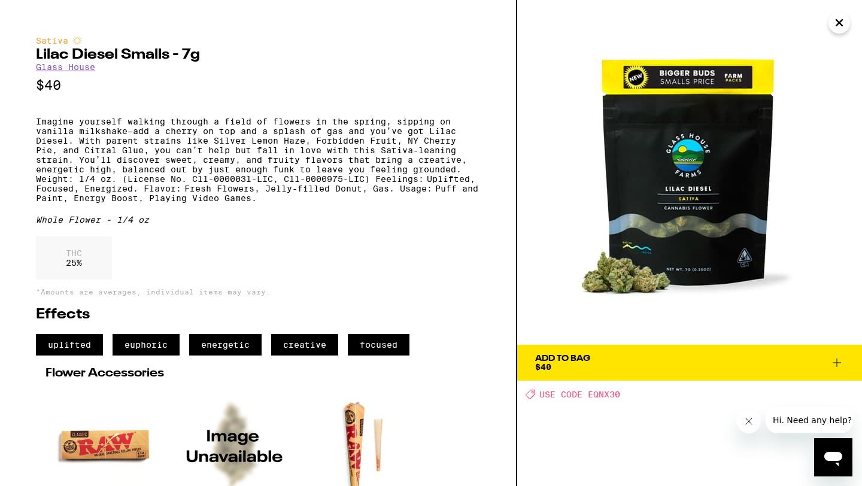
click at [832, 25] on icon "Close" at bounding box center [839, 23] width 14 height 18
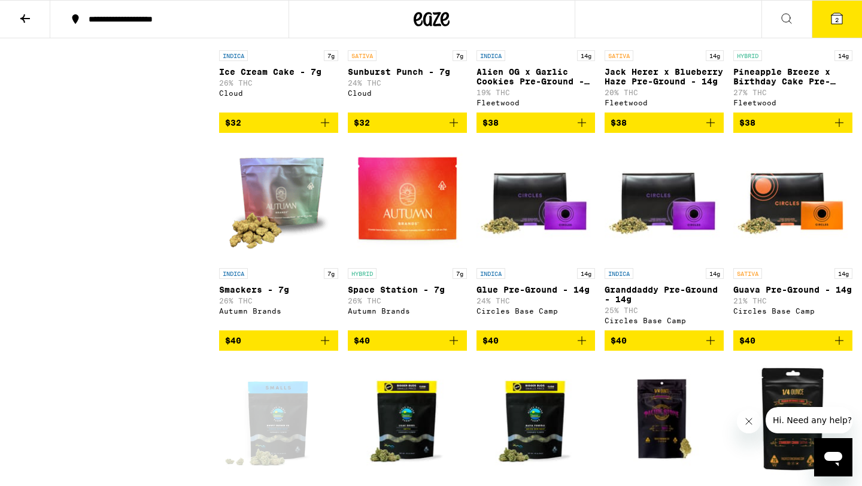
scroll to position [902, 0]
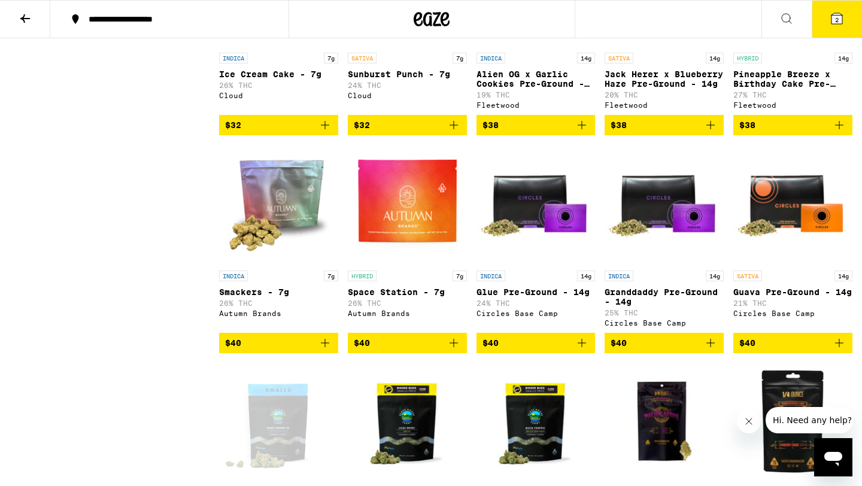
click at [277, 249] on img "Open page for Smackers - 7g from Autumn Brands" at bounding box center [278, 205] width 119 height 120
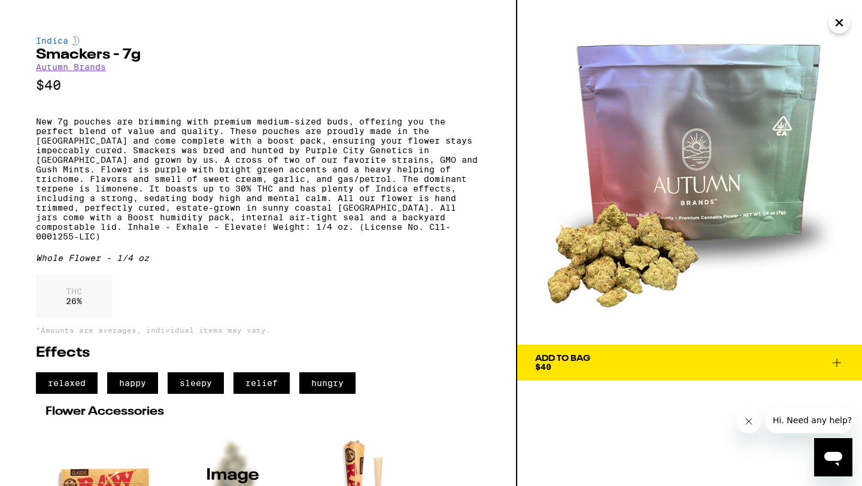
click at [842, 27] on icon "Close" at bounding box center [839, 23] width 14 height 18
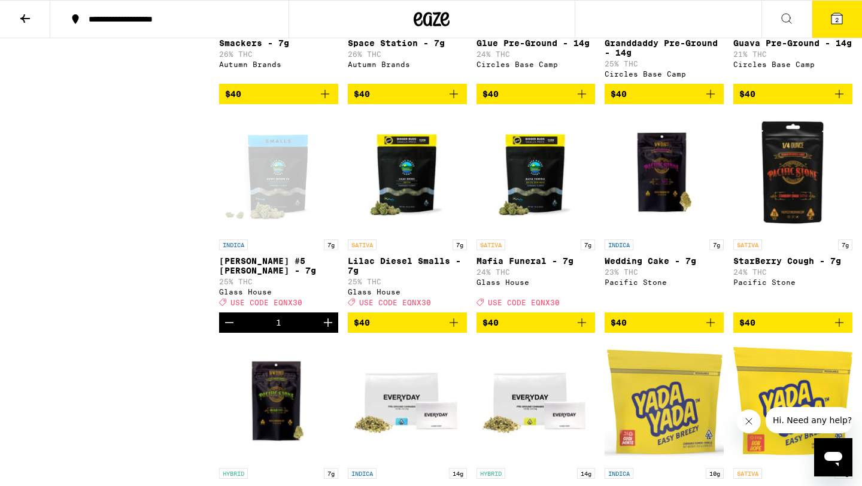
scroll to position [1159, 0]
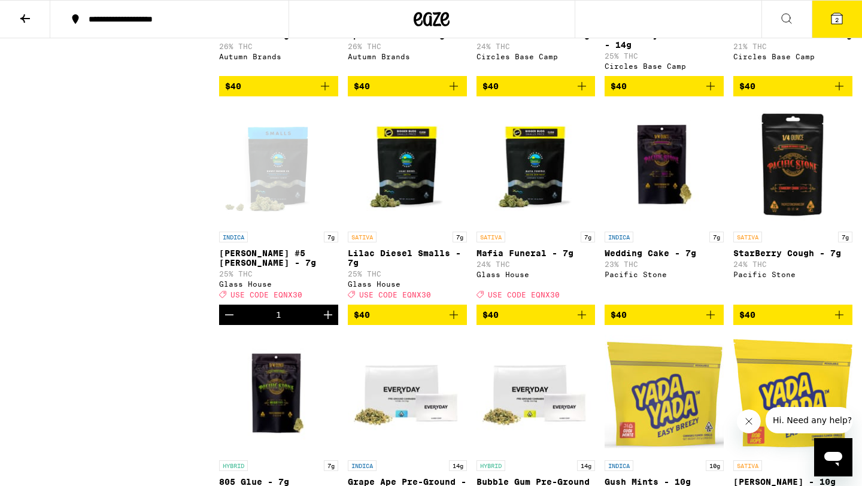
click at [844, 20] on button "2" at bounding box center [836, 19] width 50 height 37
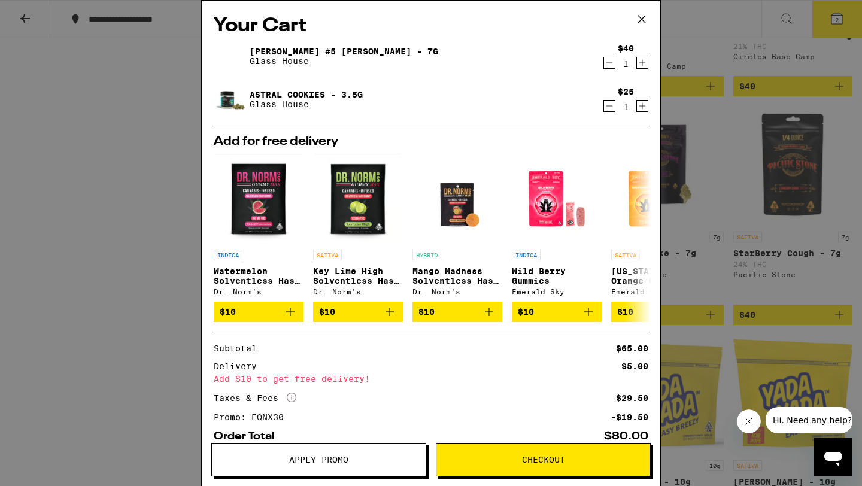
click at [643, 19] on icon at bounding box center [641, 19] width 18 height 18
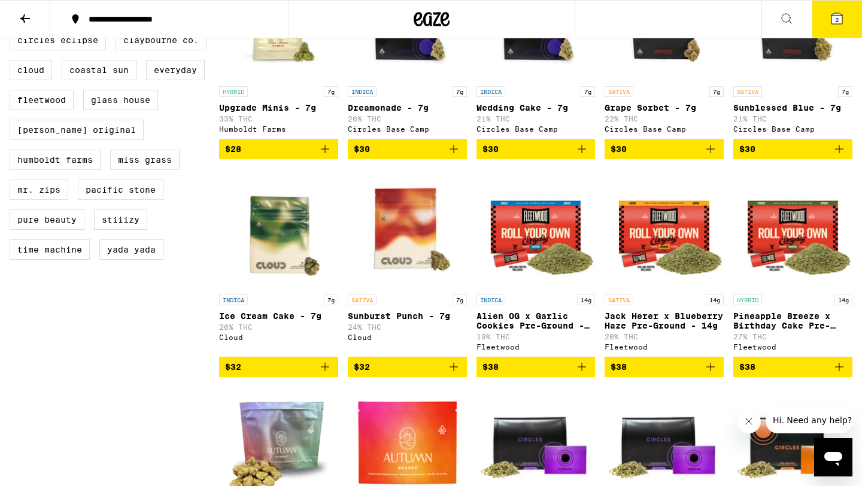
scroll to position [675, 0]
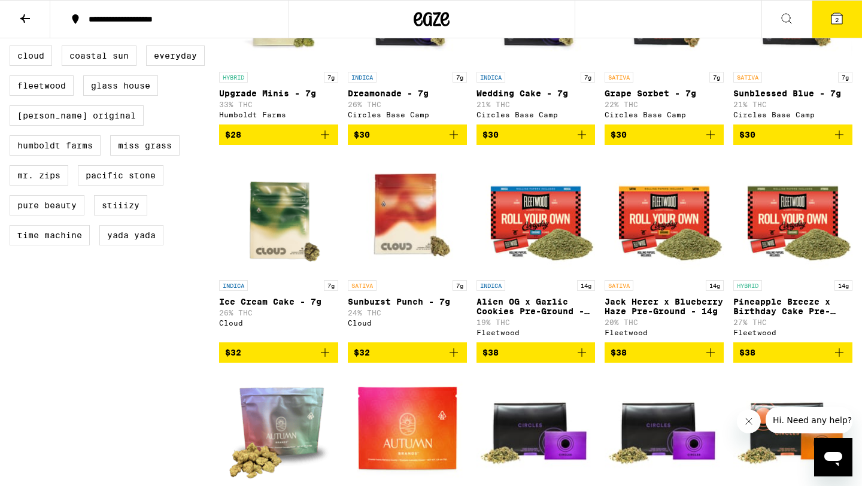
click at [24, 20] on icon at bounding box center [25, 18] width 10 height 8
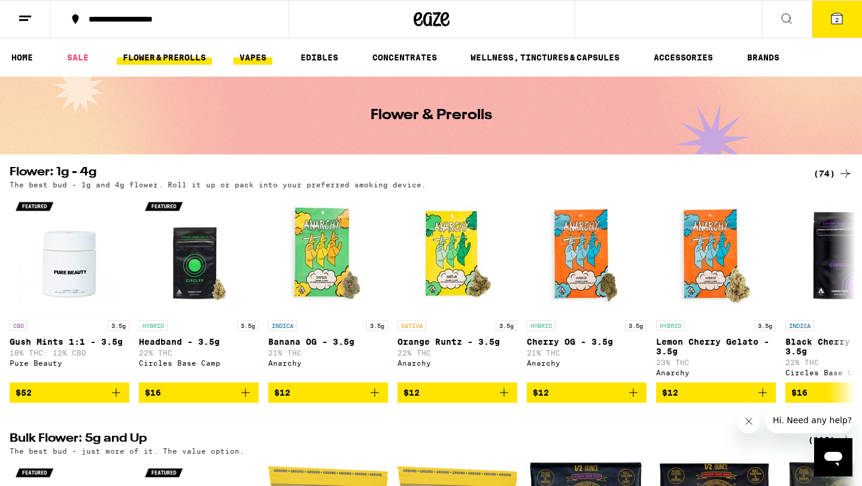
click at [271, 59] on link "VAPES" at bounding box center [252, 57] width 39 height 14
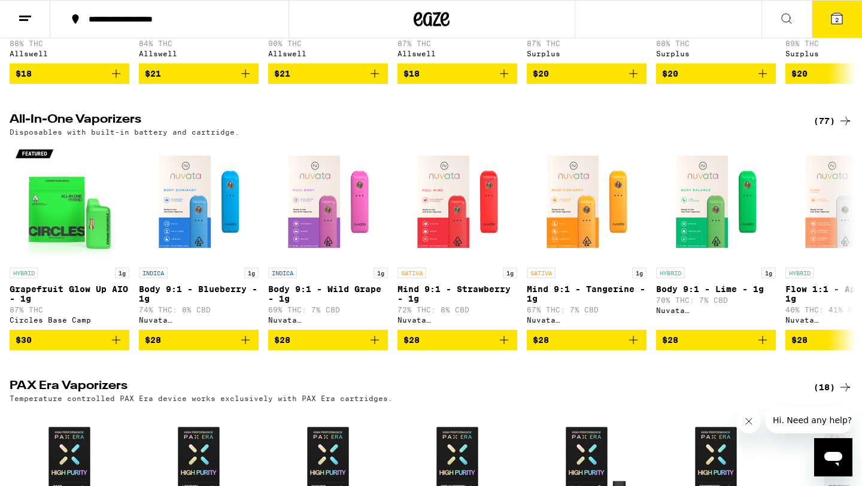
scroll to position [595, 0]
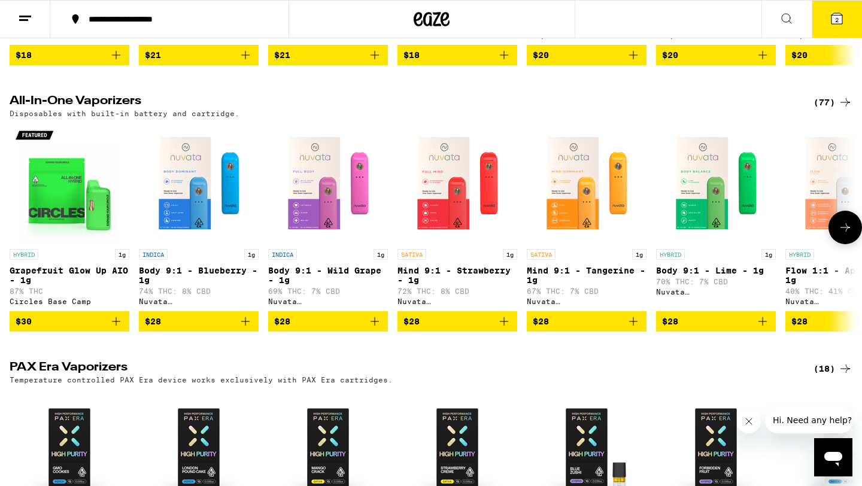
click at [838, 239] on button at bounding box center [845, 228] width 34 height 34
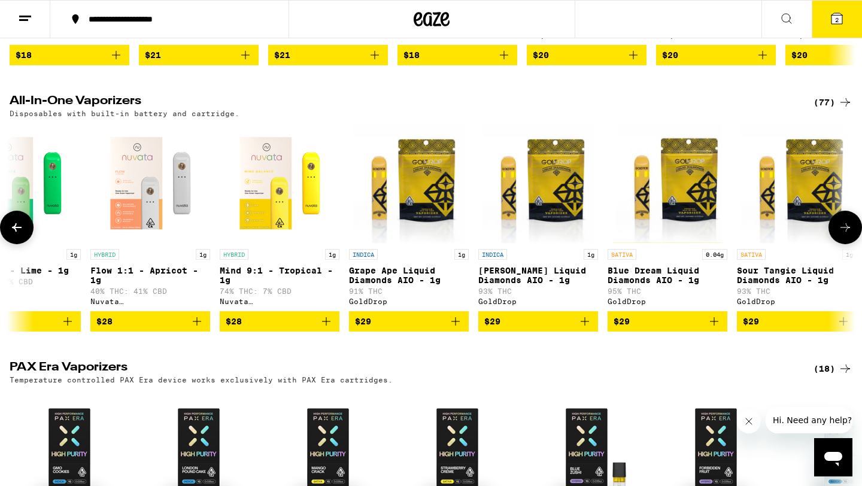
scroll to position [0, 712]
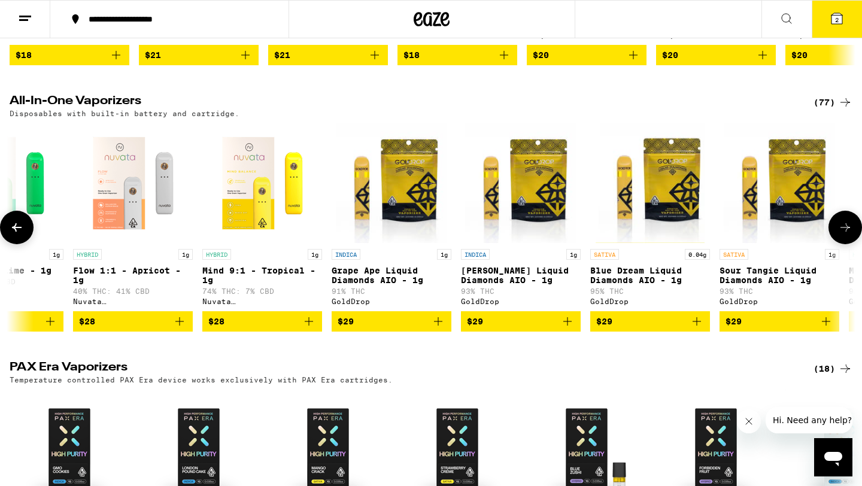
click at [658, 285] on p "Blue Dream Liquid Diamonds AIO - 1g" at bounding box center [650, 275] width 120 height 19
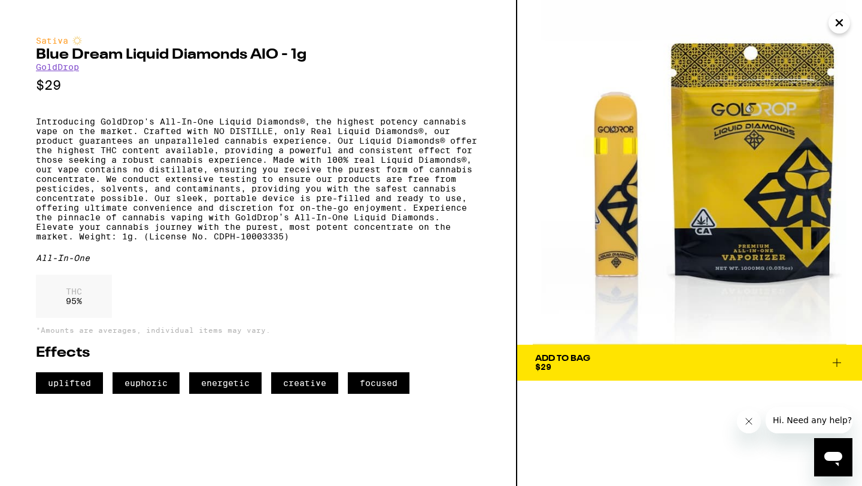
click at [836, 25] on icon "Close" at bounding box center [839, 23] width 6 height 6
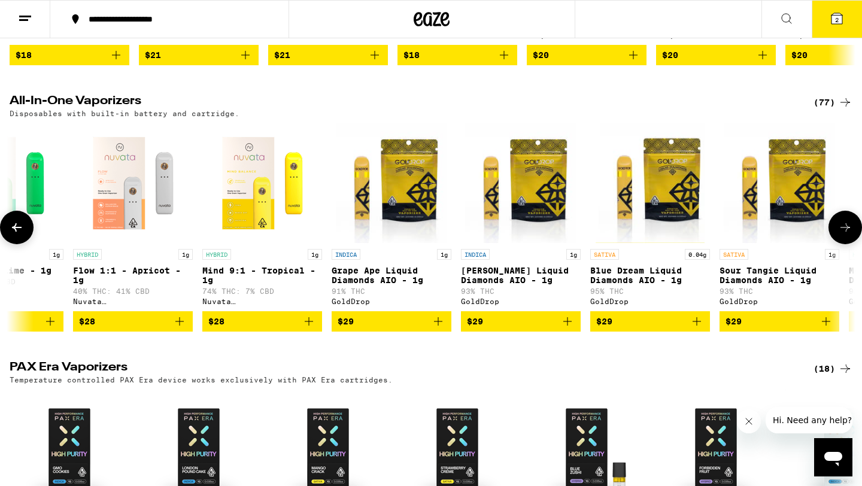
click at [769, 212] on img "Open page for Sour Tangie Liquid Diamonds AIO - 1g from GoldDrop" at bounding box center [778, 183] width 111 height 120
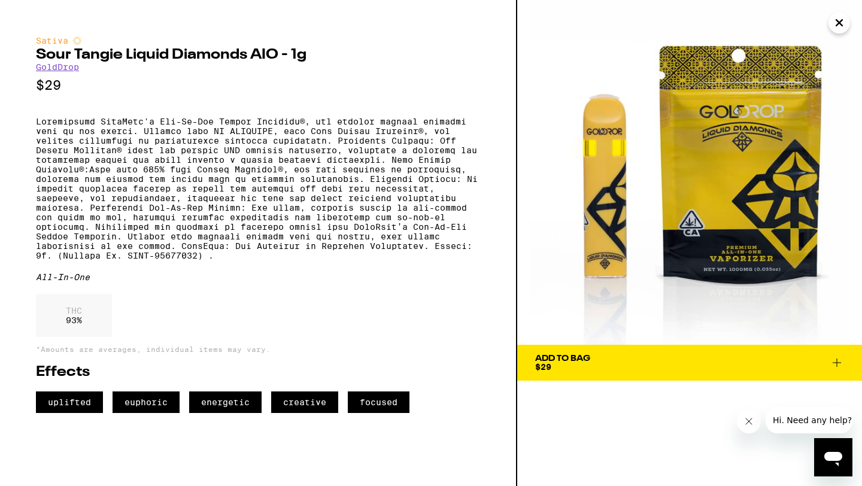
click at [709, 370] on span "Add To Bag $29" at bounding box center [689, 362] width 309 height 17
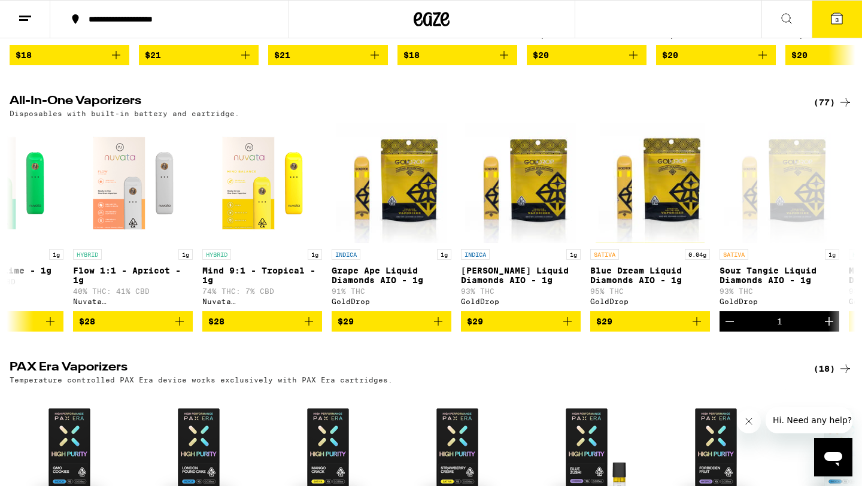
click at [839, 14] on icon at bounding box center [836, 18] width 11 height 11
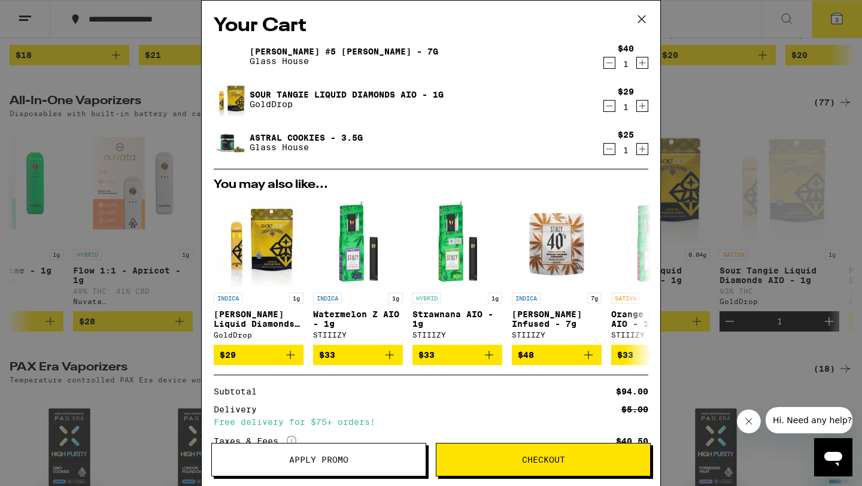
click at [610, 108] on icon "Decrement" at bounding box center [609, 106] width 11 height 14
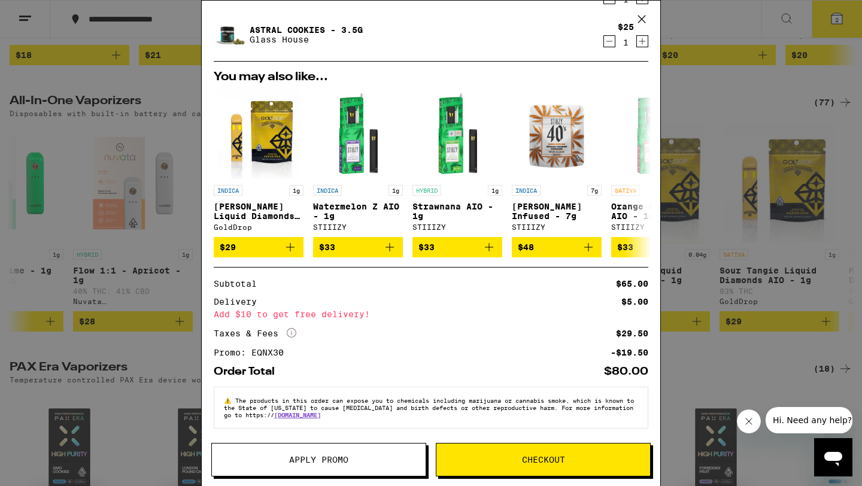
scroll to position [74, 0]
click at [500, 465] on button "Checkout" at bounding box center [543, 460] width 215 height 34
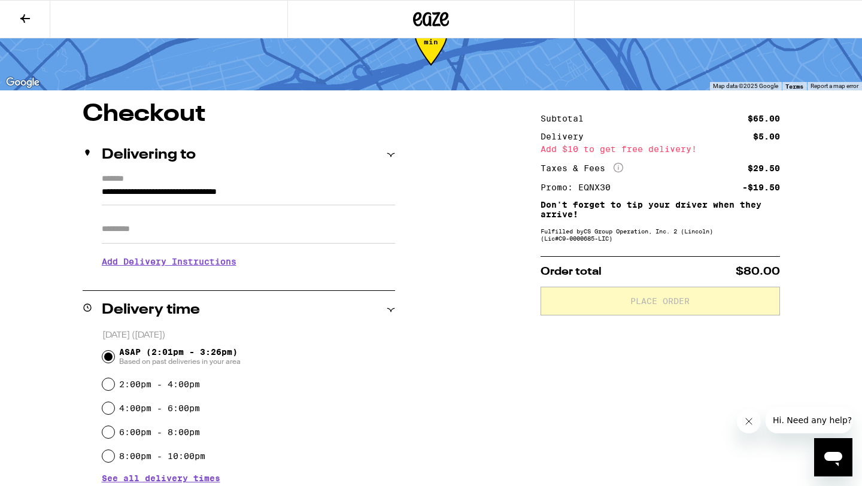
scroll to position [315, 0]
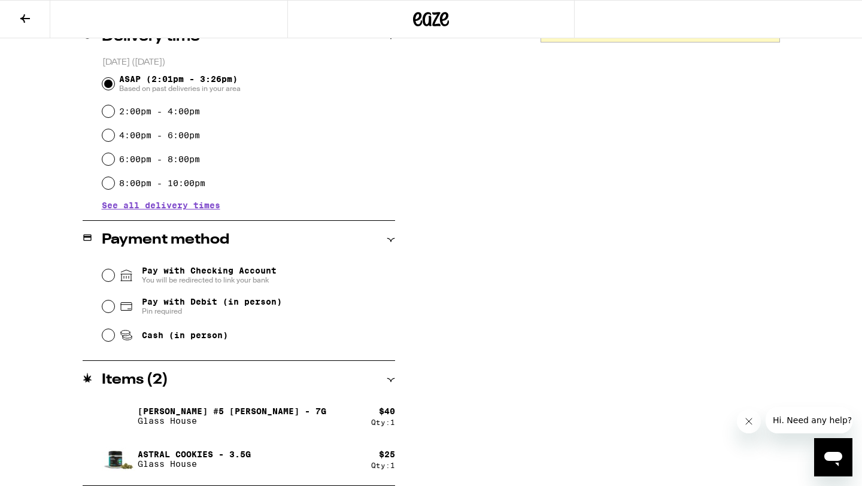
click at [200, 305] on span "Pay with Debit (in person)" at bounding box center [212, 302] width 140 height 10
click at [114, 305] on input "Pay with Debit (in person) Pin required" at bounding box center [108, 306] width 12 height 12
radio input "true"
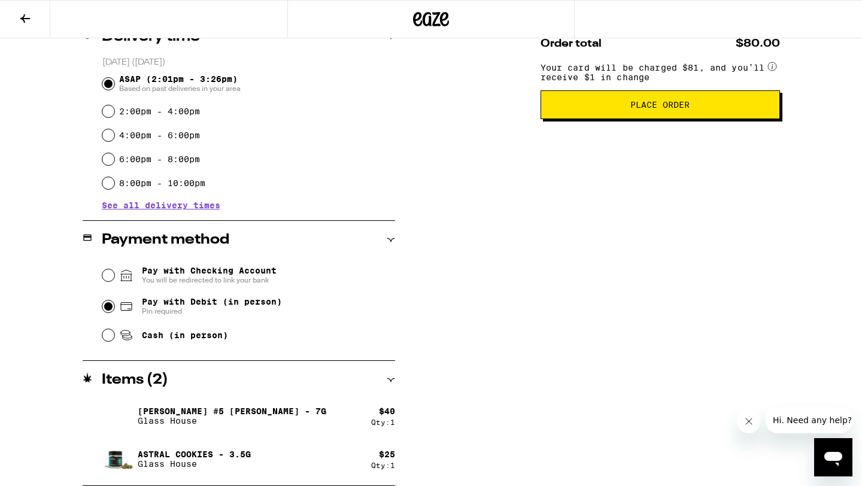
click at [640, 109] on span "Place Order" at bounding box center [659, 105] width 59 height 8
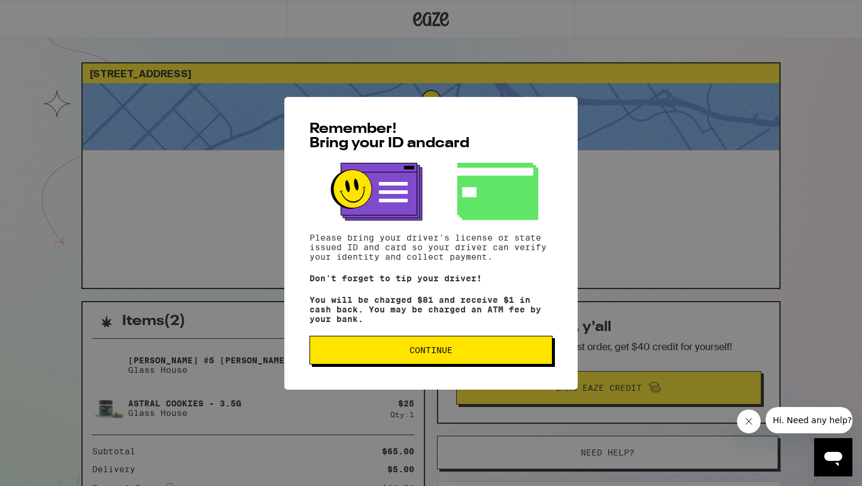
click at [458, 351] on span "Continue" at bounding box center [431, 350] width 223 height 8
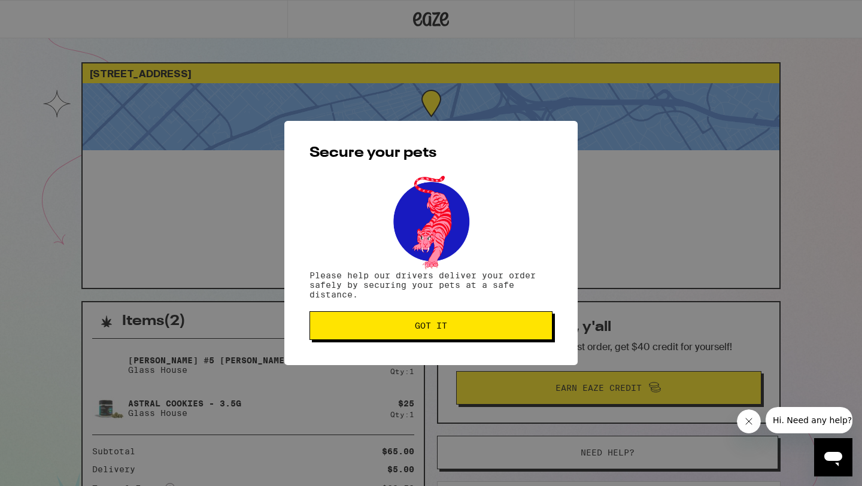
click at [467, 332] on button "Got it" at bounding box center [430, 325] width 243 height 29
